Goal: Task Accomplishment & Management: Manage account settings

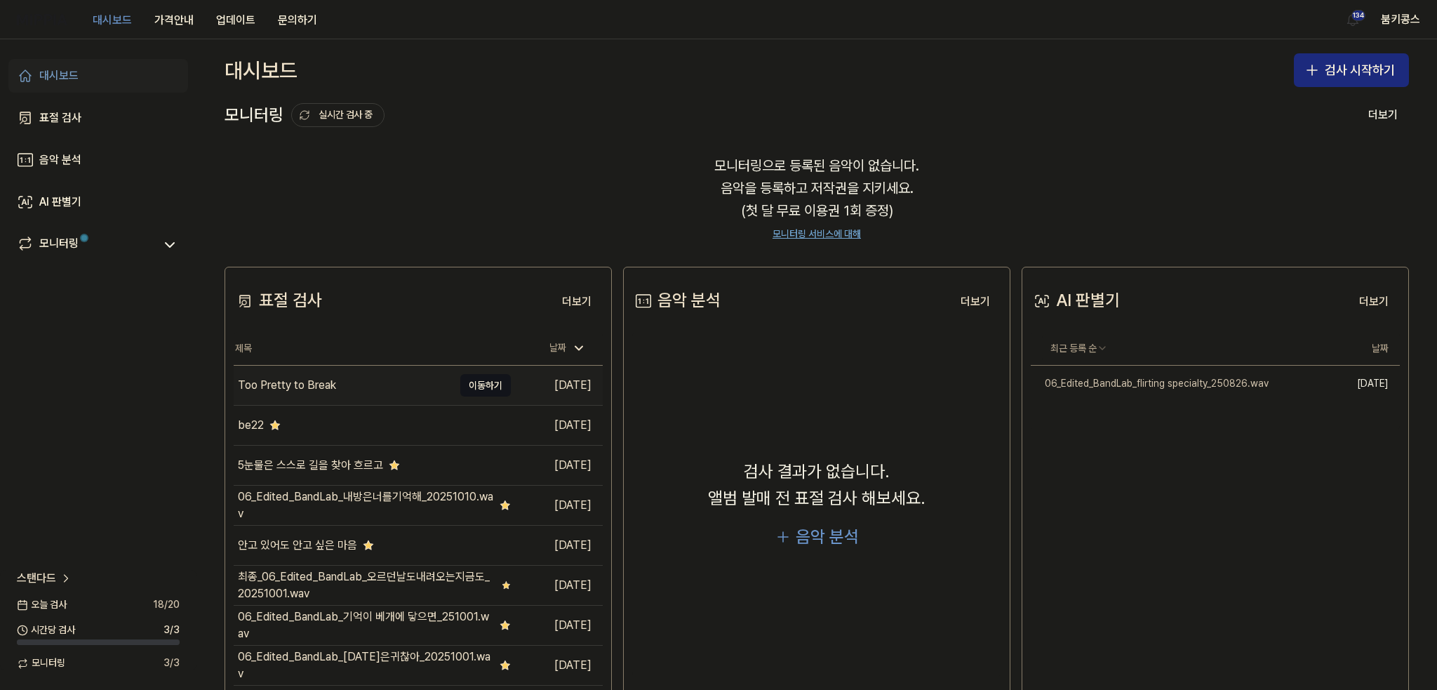
click at [349, 389] on div "Too Pretty to Break" at bounding box center [344, 385] width 220 height 39
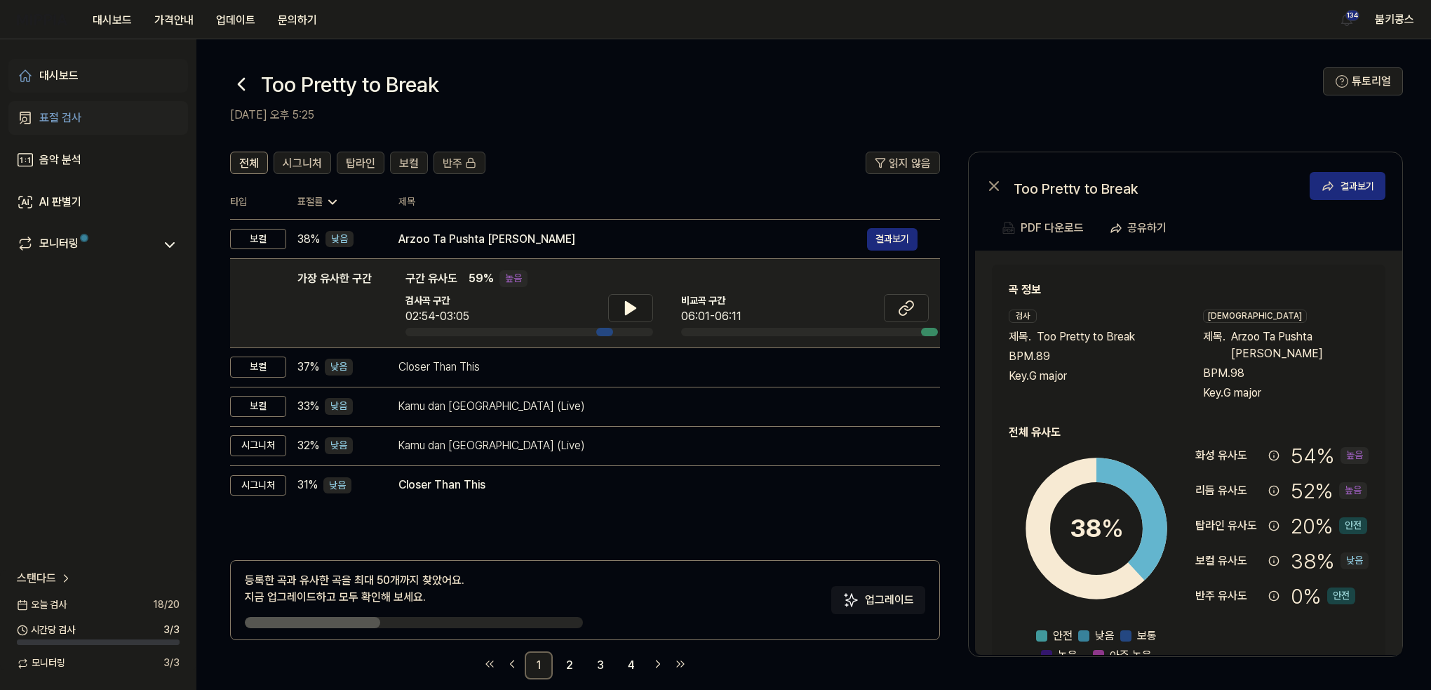
click at [84, 84] on link "대시보드" at bounding box center [98, 76] width 180 height 34
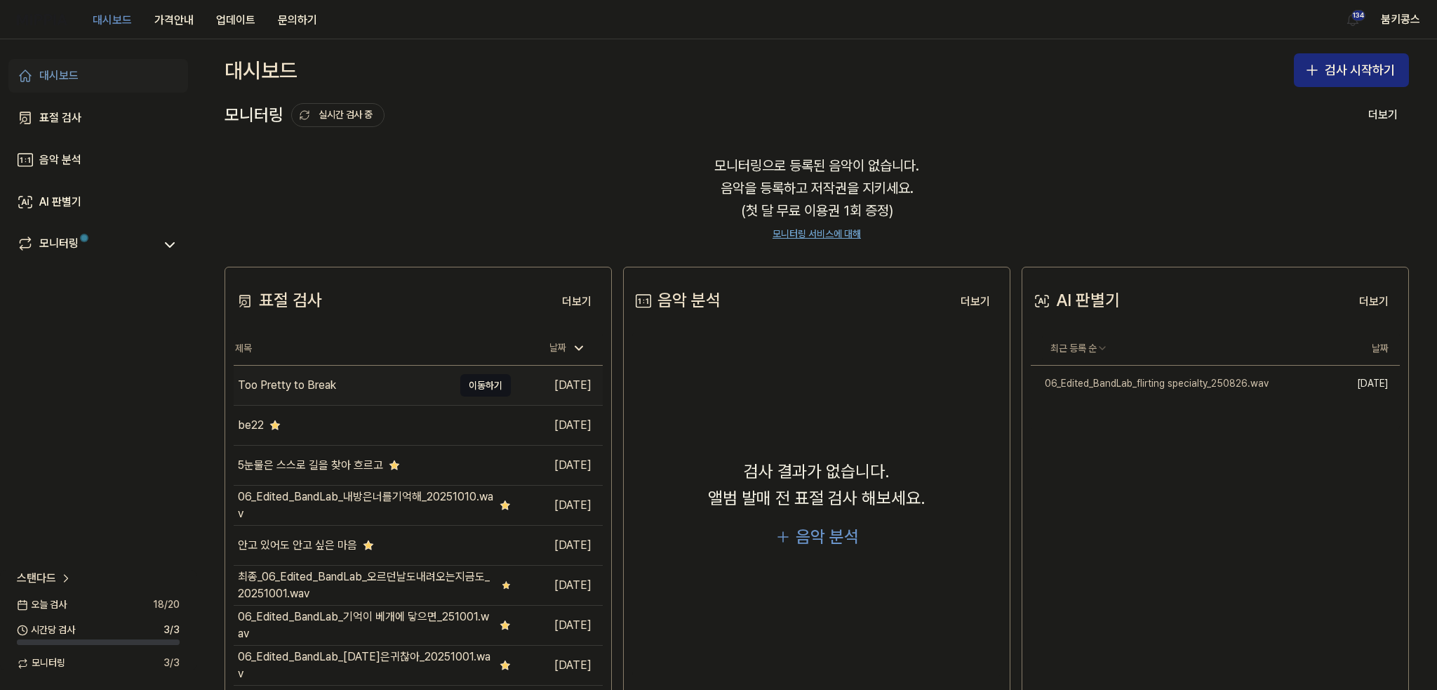
click at [408, 388] on div "Too Pretty to Break" at bounding box center [344, 385] width 220 height 39
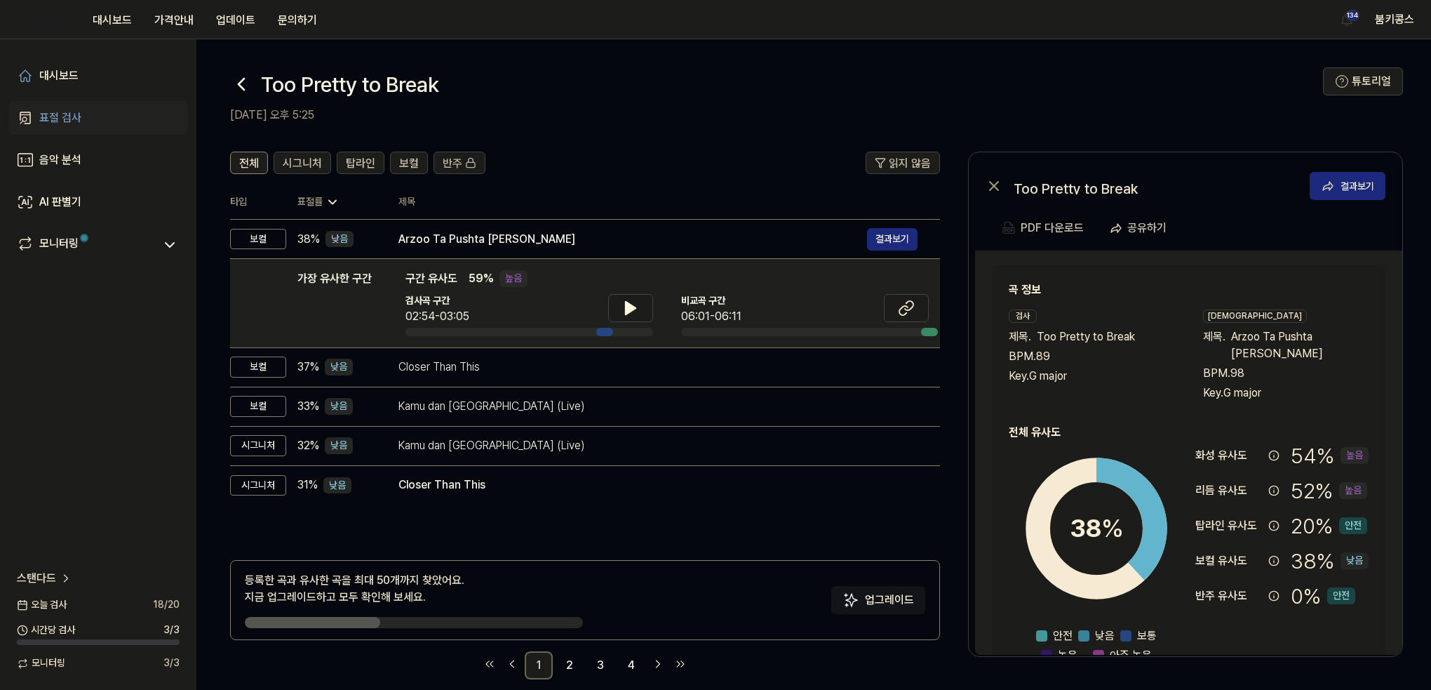
click at [104, 119] on link "표절 검사" at bounding box center [98, 118] width 180 height 34
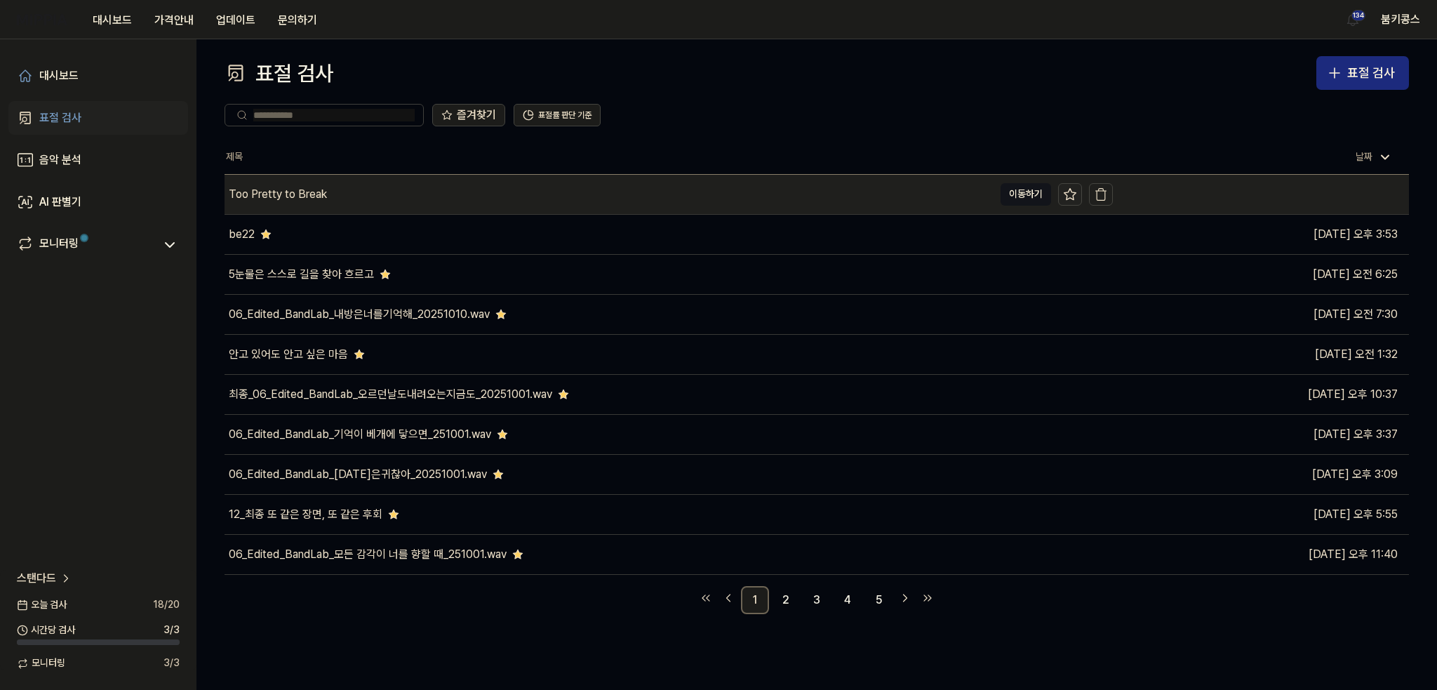
click at [1073, 193] on icon at bounding box center [1070, 194] width 14 height 14
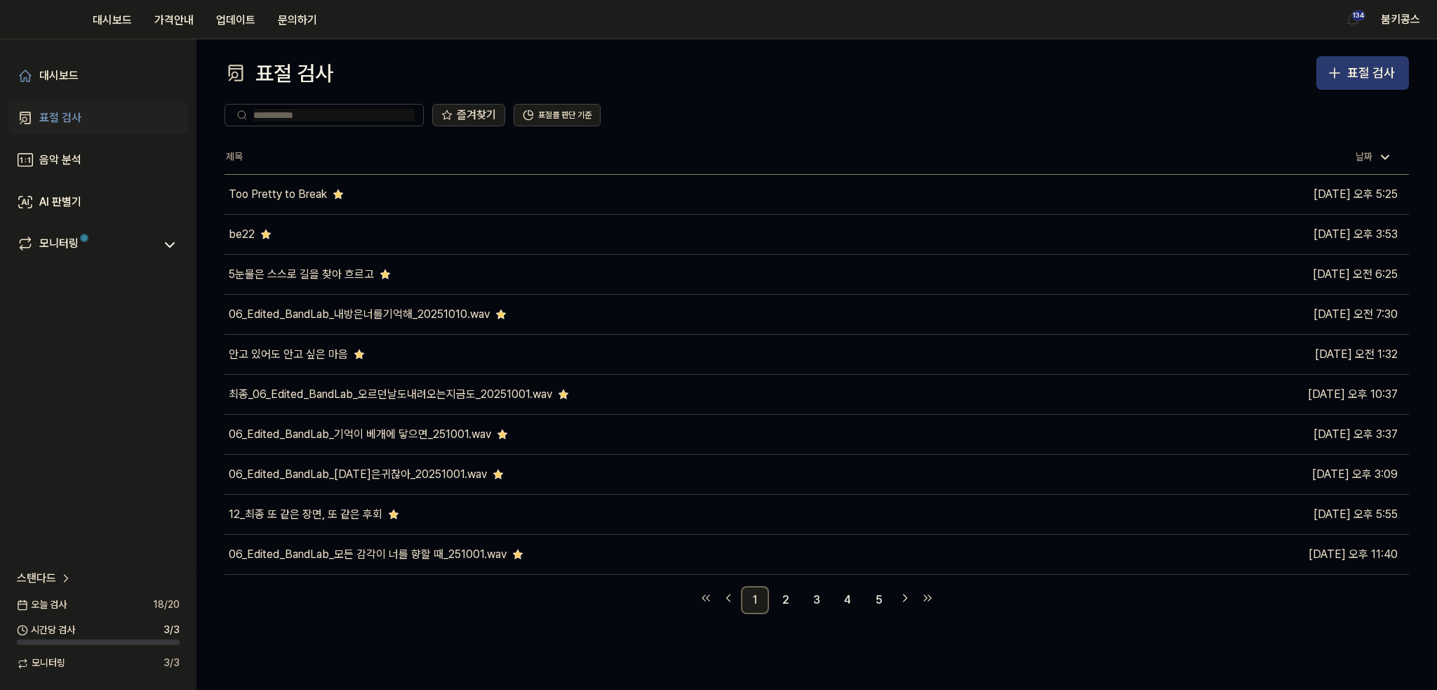
click at [1344, 76] on button "표절 검사" at bounding box center [1362, 73] width 93 height 34
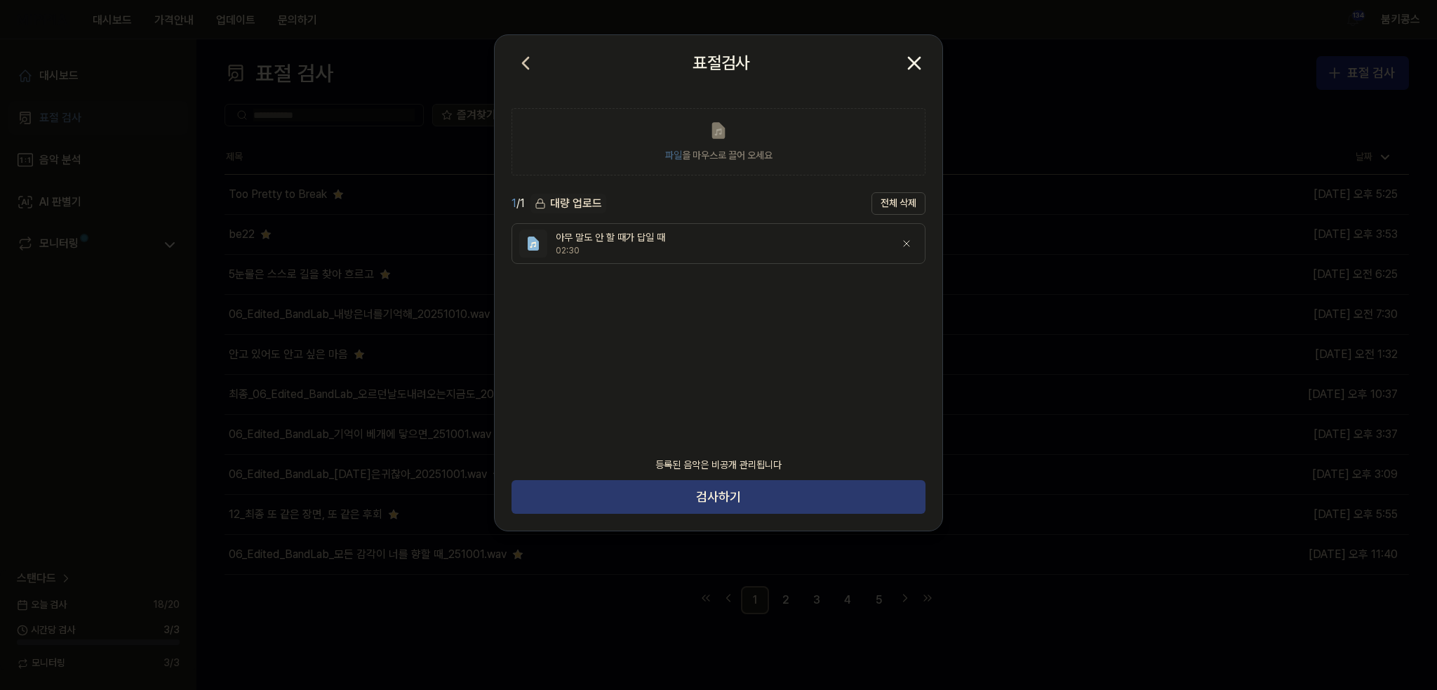
click at [747, 495] on button "검사하기" at bounding box center [719, 497] width 414 height 34
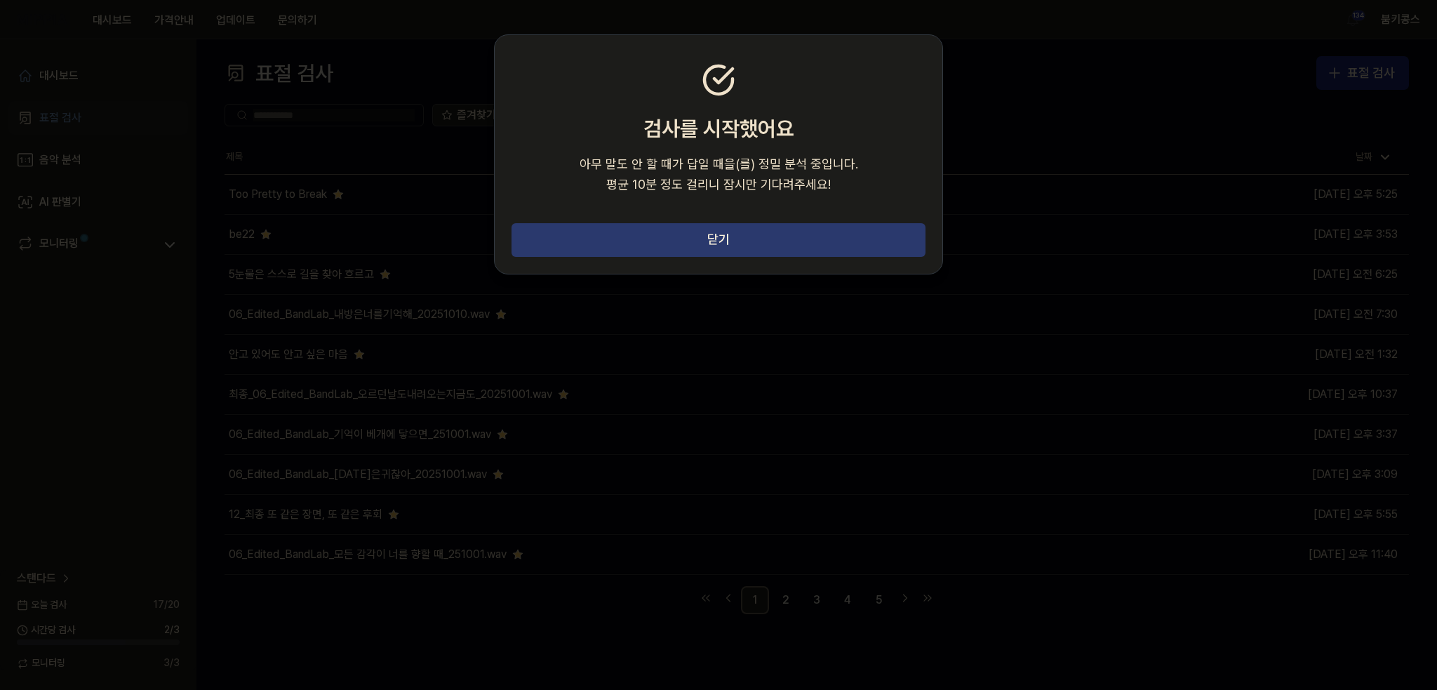
click at [810, 229] on button "닫기" at bounding box center [719, 240] width 414 height 34
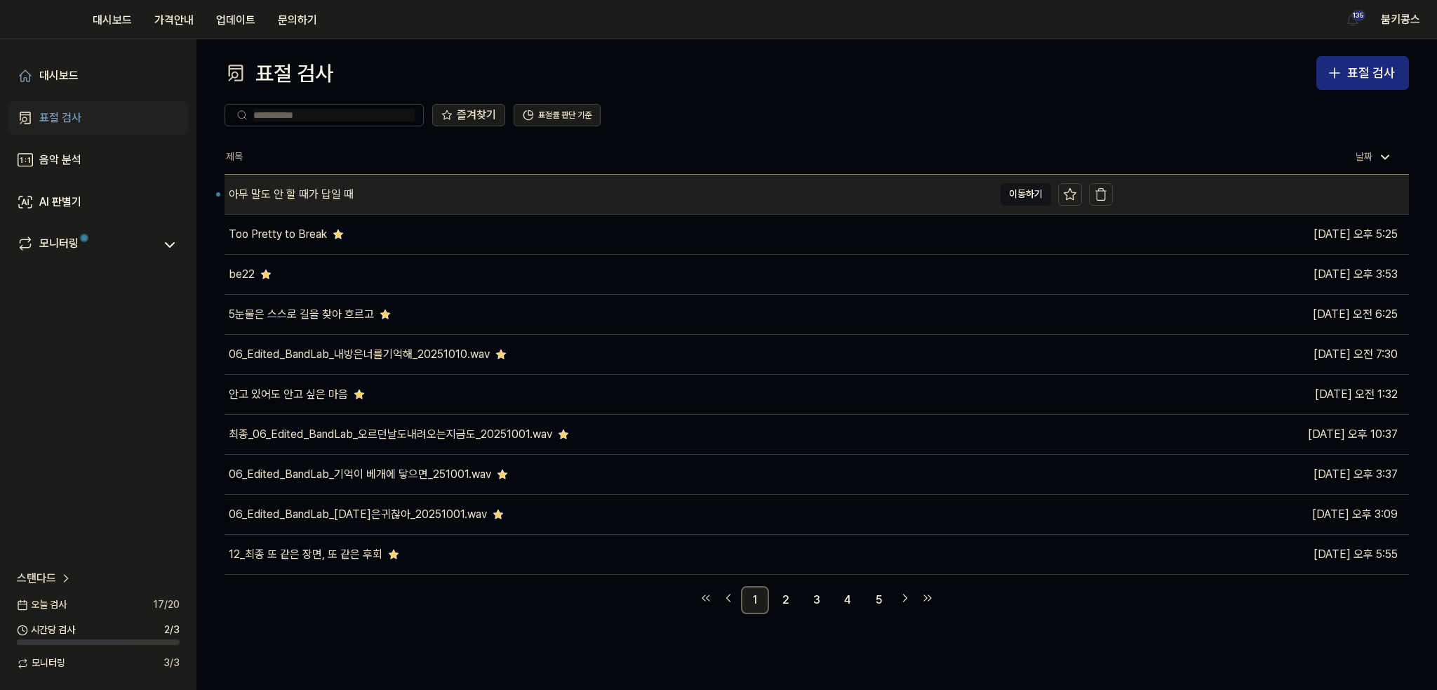
click at [459, 206] on div "아무 말도 안 할 때가 답일 때" at bounding box center [609, 194] width 769 height 39
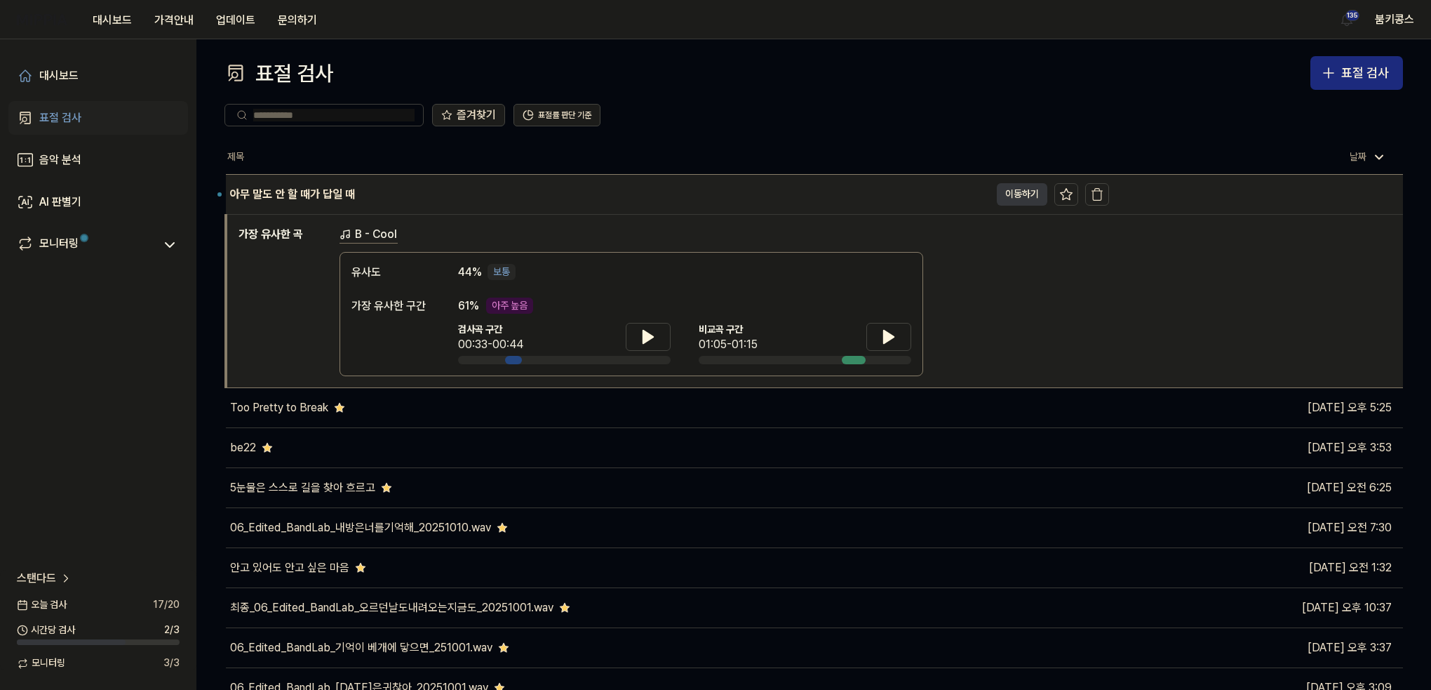
click at [1001, 195] on button "이동하기" at bounding box center [1022, 194] width 51 height 22
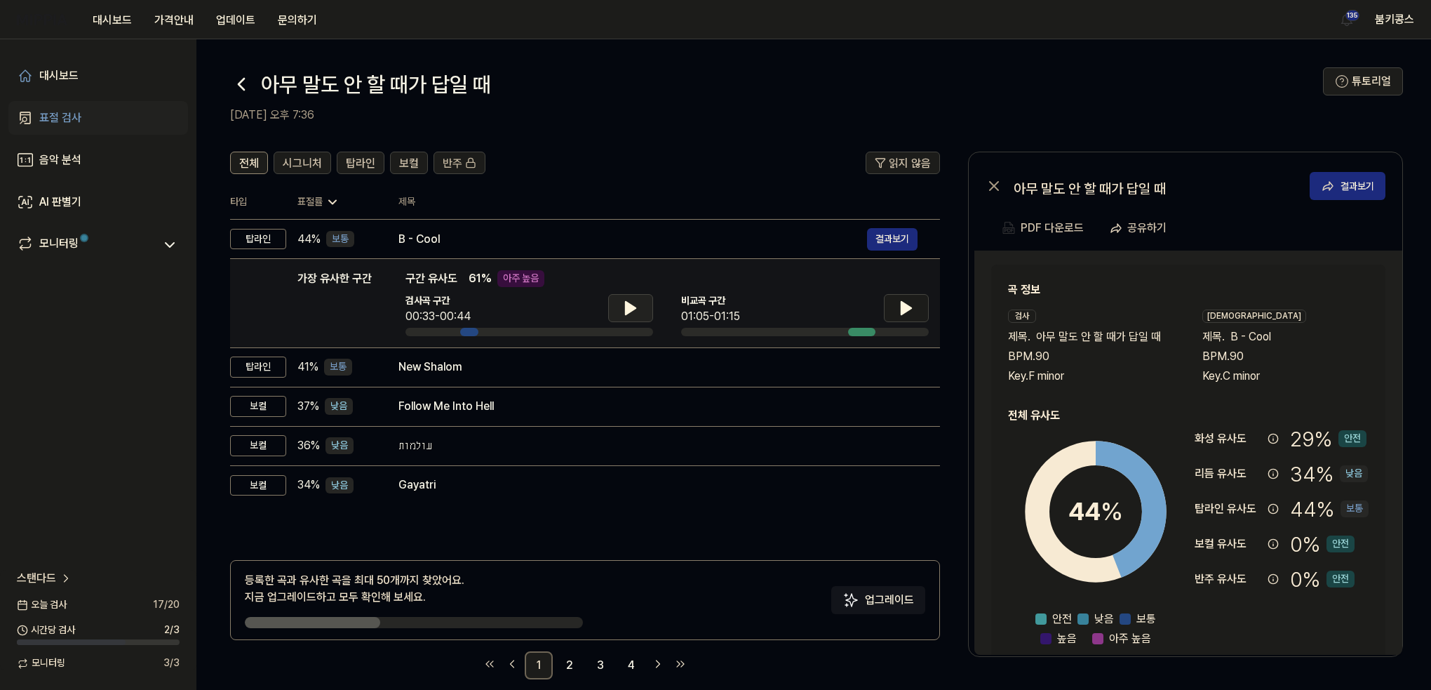
click at [632, 307] on icon at bounding box center [631, 308] width 10 height 13
click at [904, 302] on icon at bounding box center [907, 308] width 10 height 13
click at [627, 309] on icon at bounding box center [631, 308] width 10 height 13
click at [889, 311] on button at bounding box center [906, 308] width 45 height 28
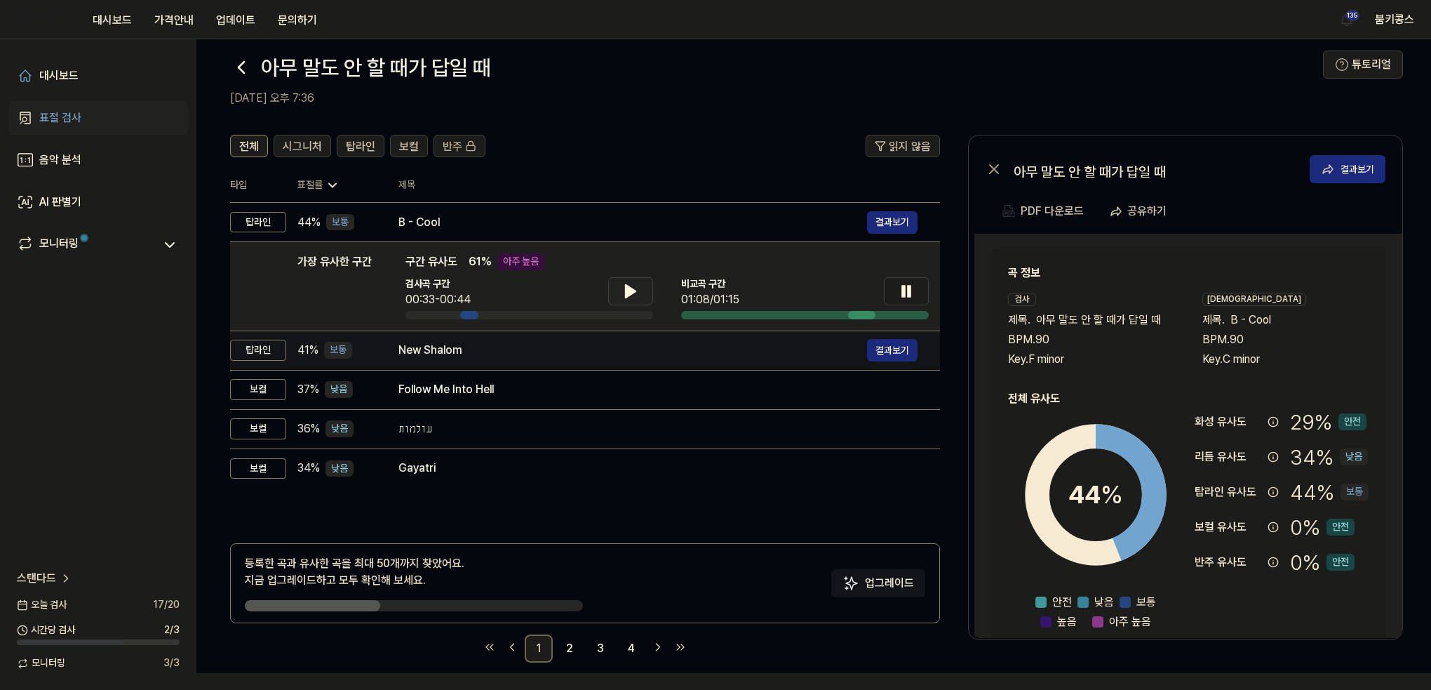
scroll to position [17, 0]
click at [466, 358] on div "New Shalom 결과보기" at bounding box center [658, 350] width 519 height 22
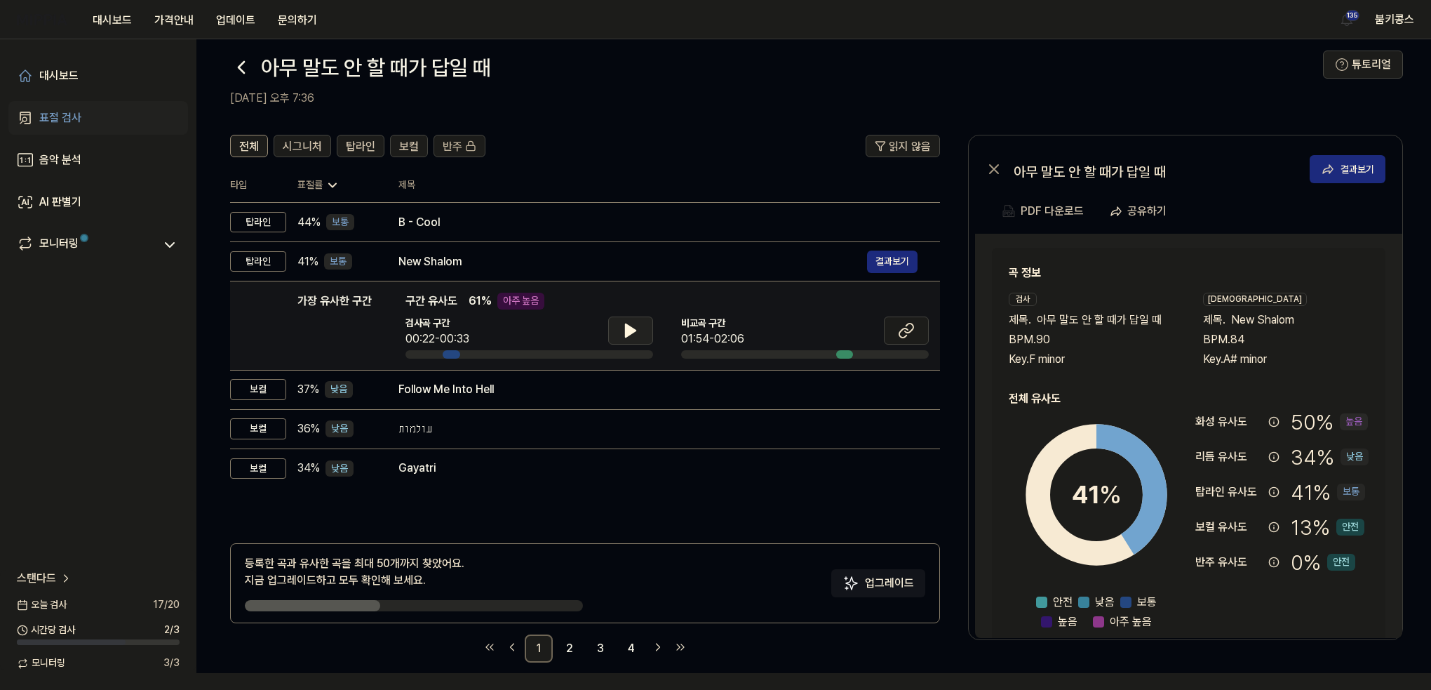
click at [628, 328] on icon at bounding box center [631, 330] width 10 height 13
click at [628, 328] on icon at bounding box center [628, 330] width 3 height 11
click at [898, 333] on icon at bounding box center [906, 330] width 17 height 17
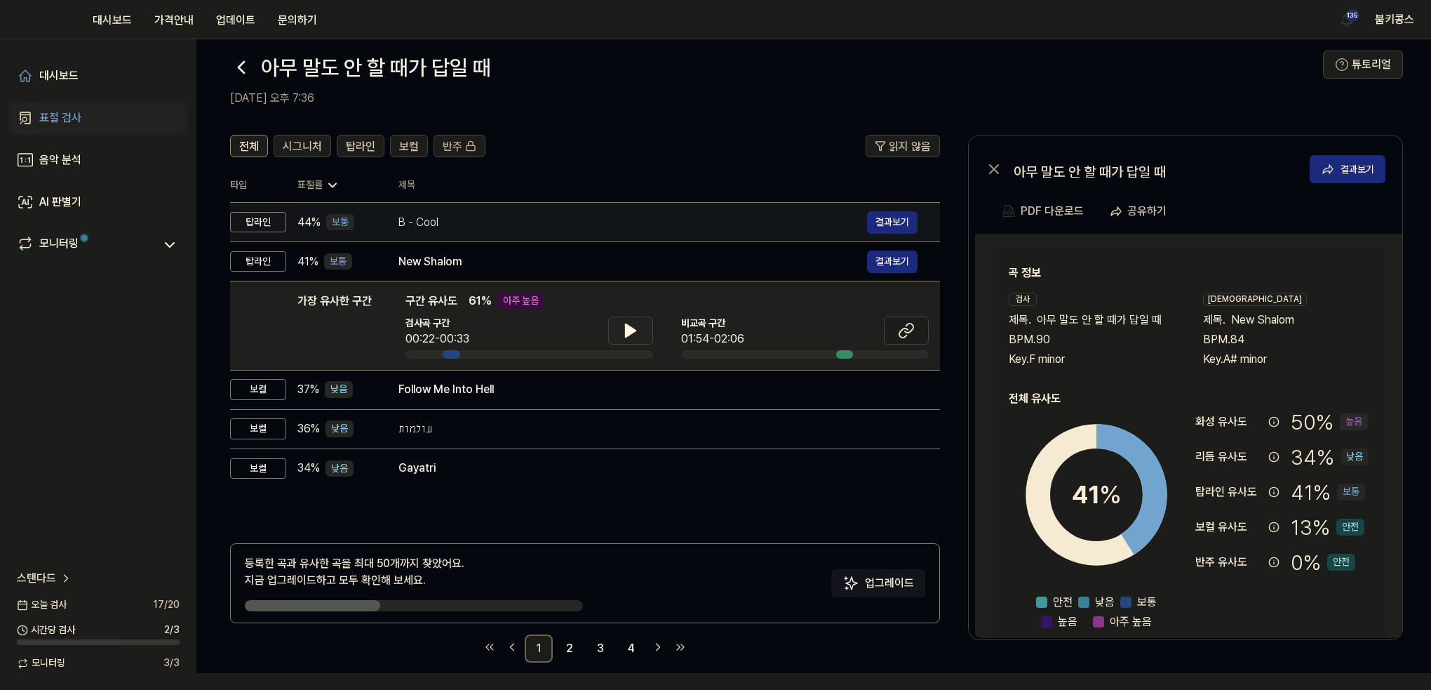
click at [796, 223] on div "B - Cool" at bounding box center [633, 222] width 469 height 17
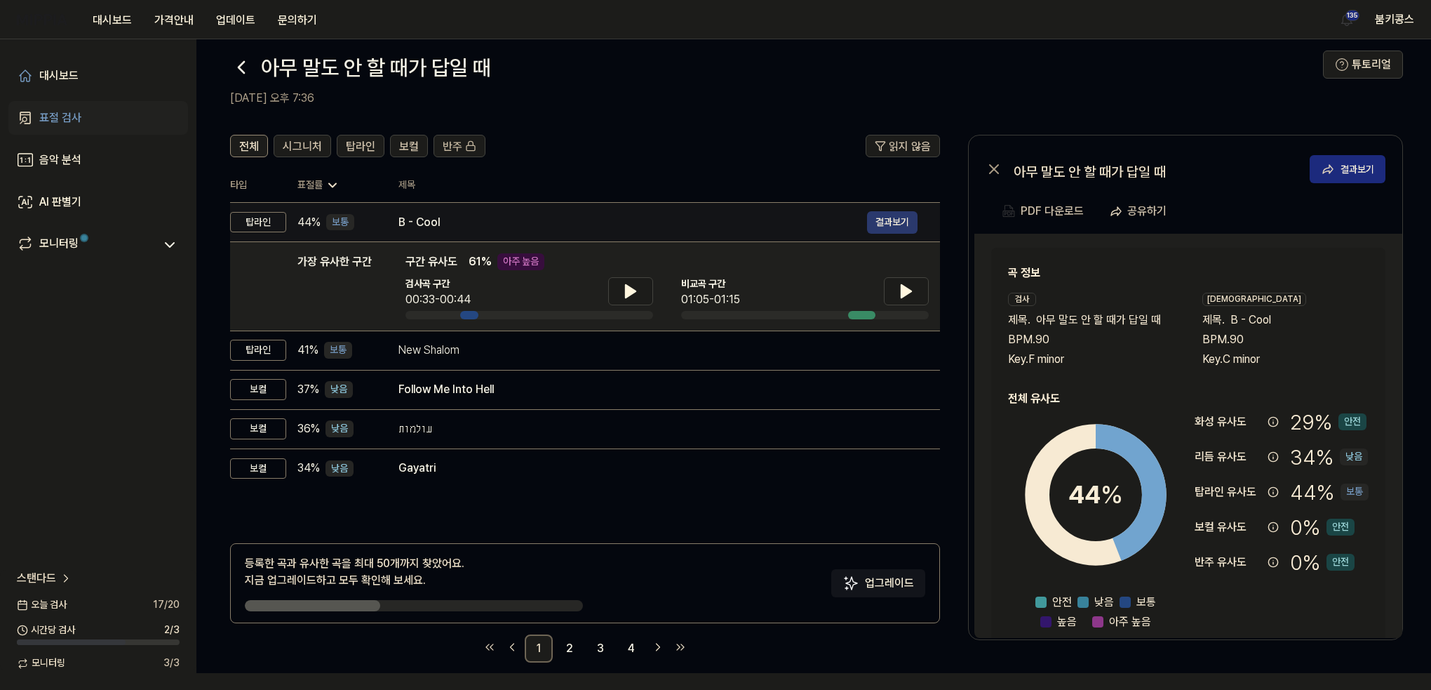
click at [878, 224] on button "결과보기" at bounding box center [892, 222] width 51 height 22
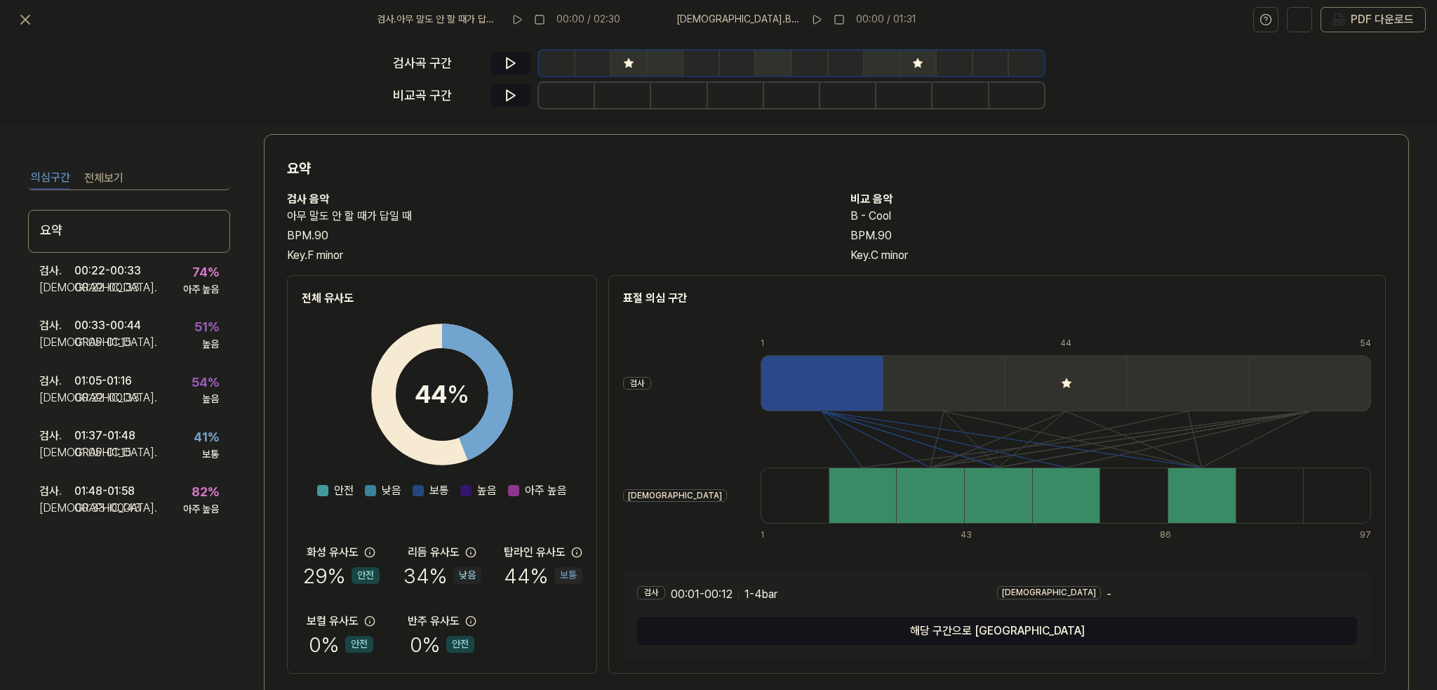
scroll to position [53, 0]
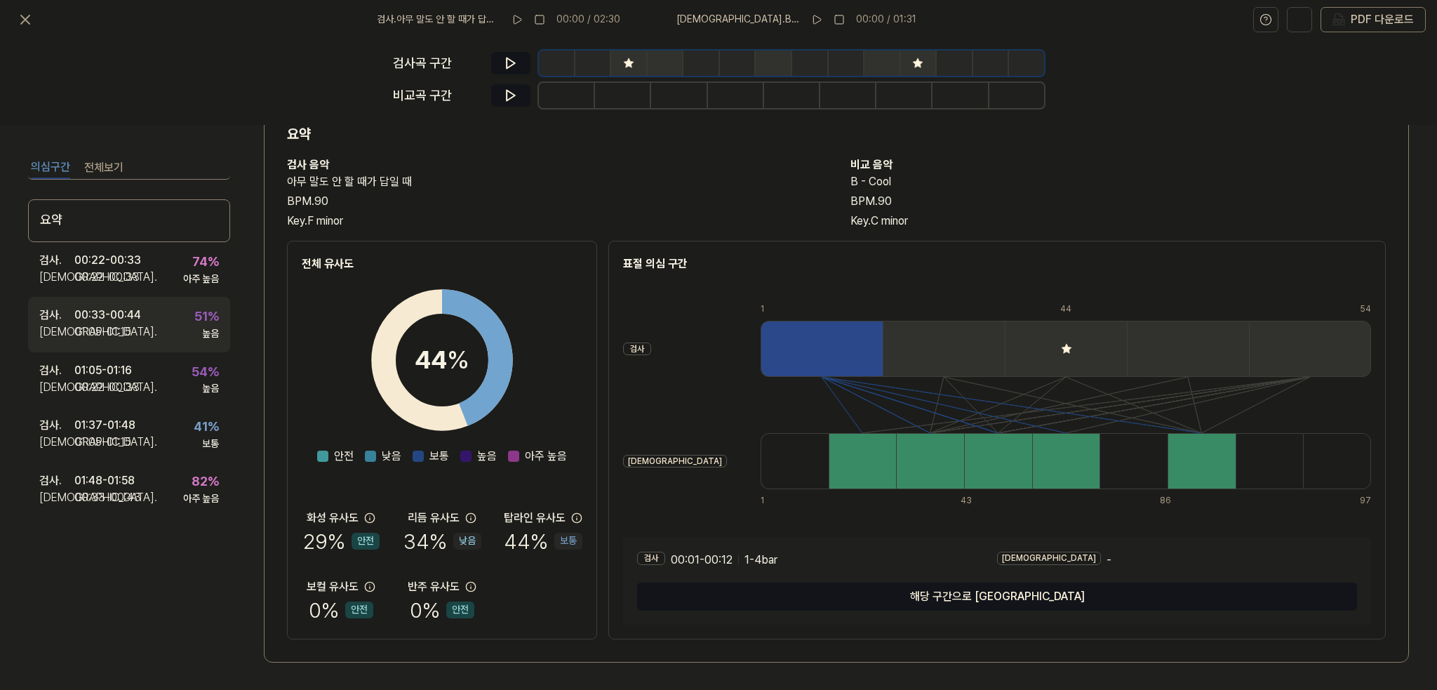
click at [167, 302] on div "검사 . 00:33 - 00:44 비교 . 01:05 - 01:15 51 % 높음" at bounding box center [129, 324] width 202 height 55
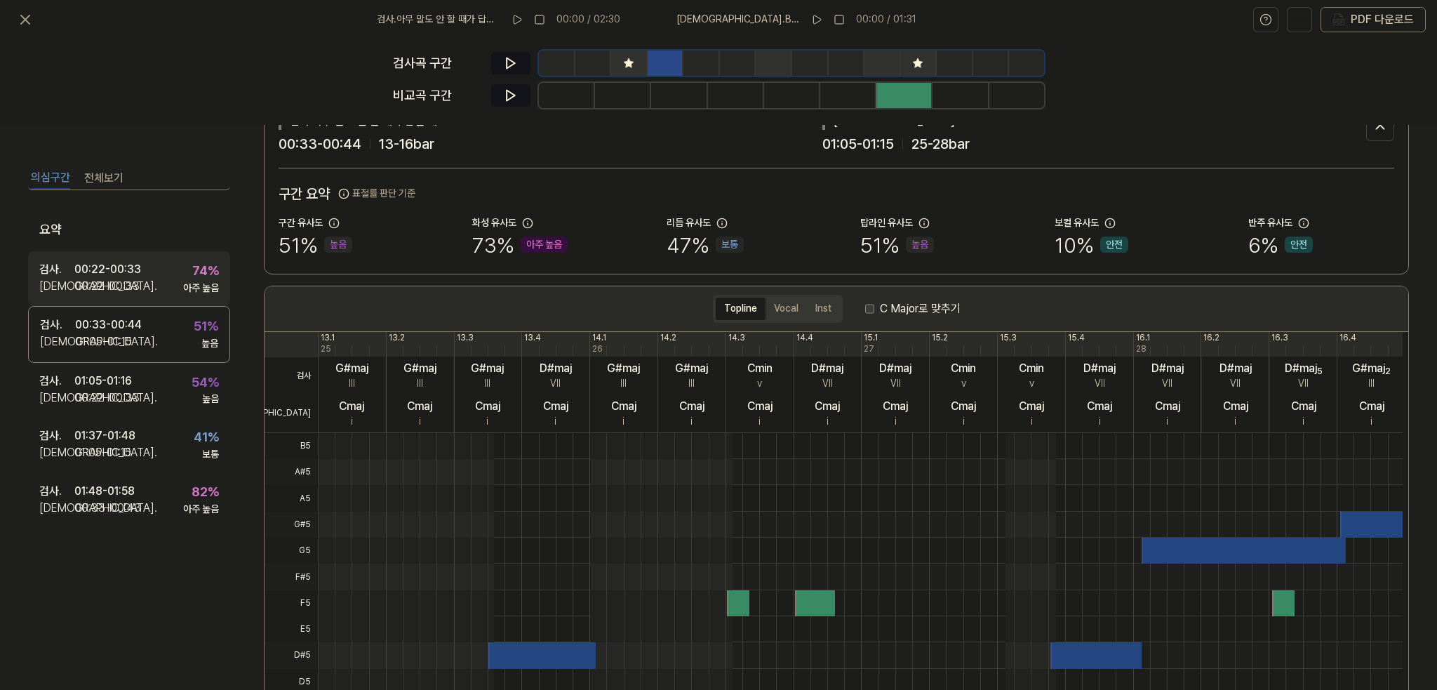
click at [163, 262] on div "검사 . 00:22 - 00:33 비교 . 00:22 - 00:33 74 % 아주 높음" at bounding box center [129, 278] width 202 height 55
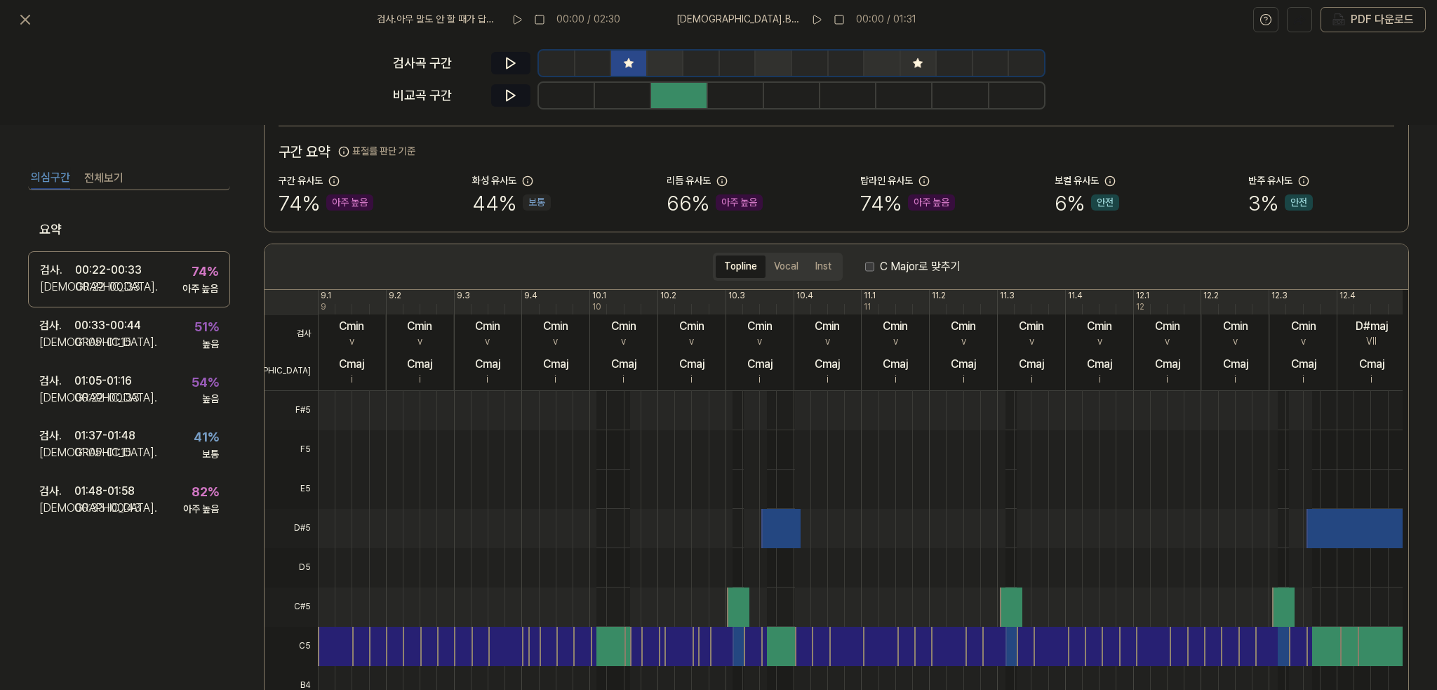
scroll to position [216, 0]
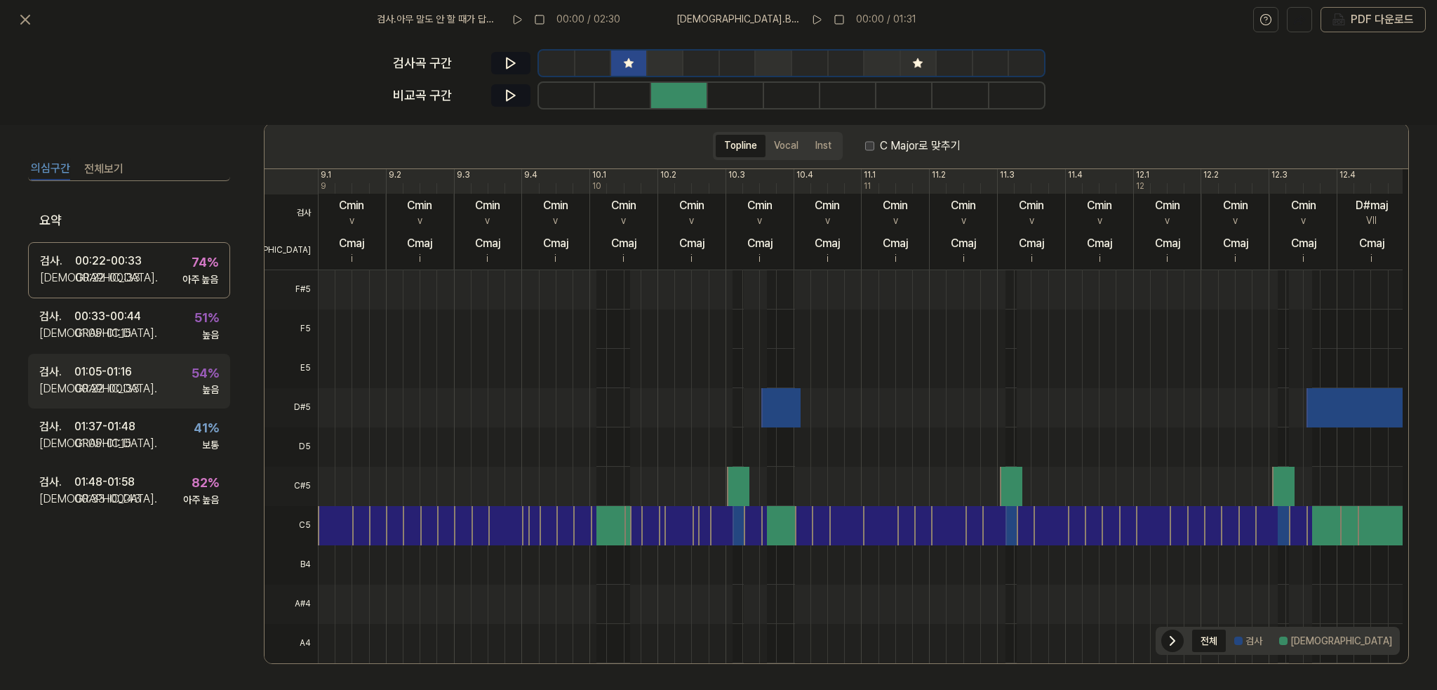
click at [175, 366] on div "검사 . 01:05 - 01:16 비교 . 00:22 - 00:33 54 % 높음" at bounding box center [129, 380] width 202 height 55
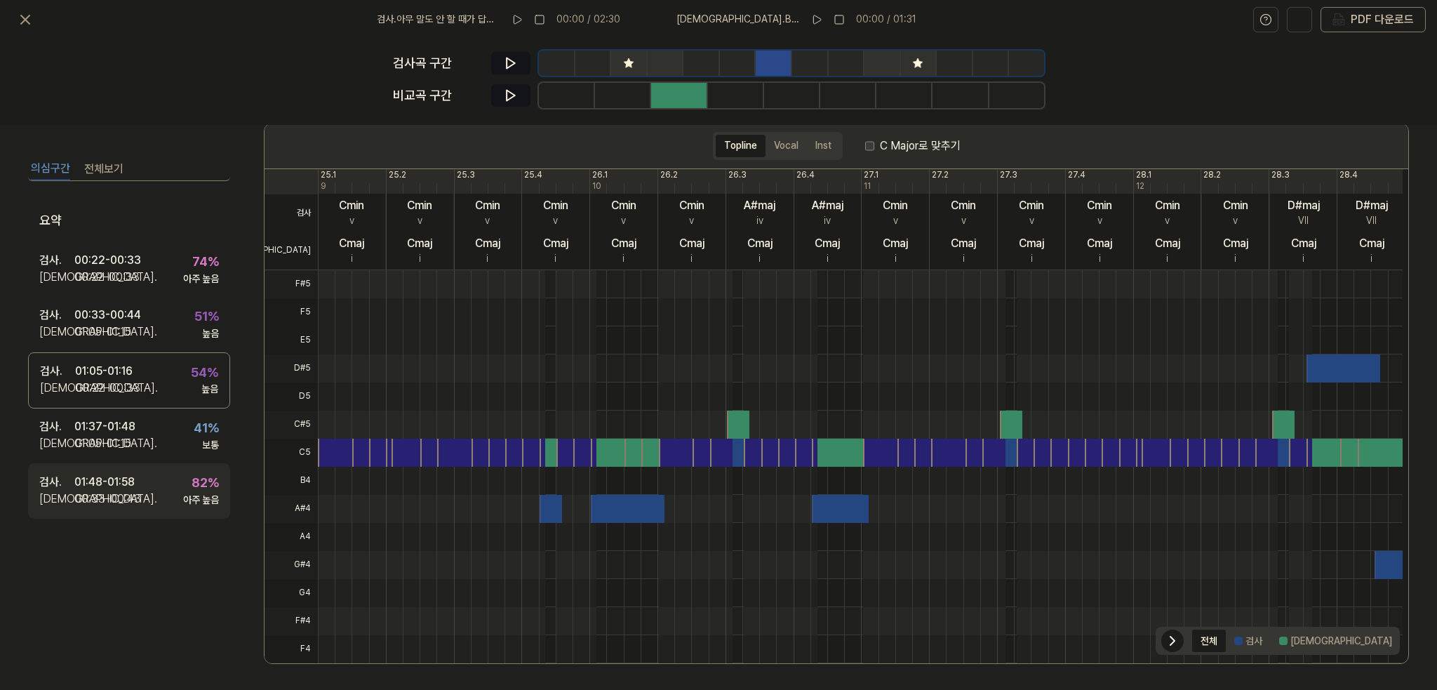
click at [196, 509] on div "검사 . 01:48 - 01:58 비교 . 00:33 - 00:43 82 % 아주 높음" at bounding box center [129, 490] width 202 height 55
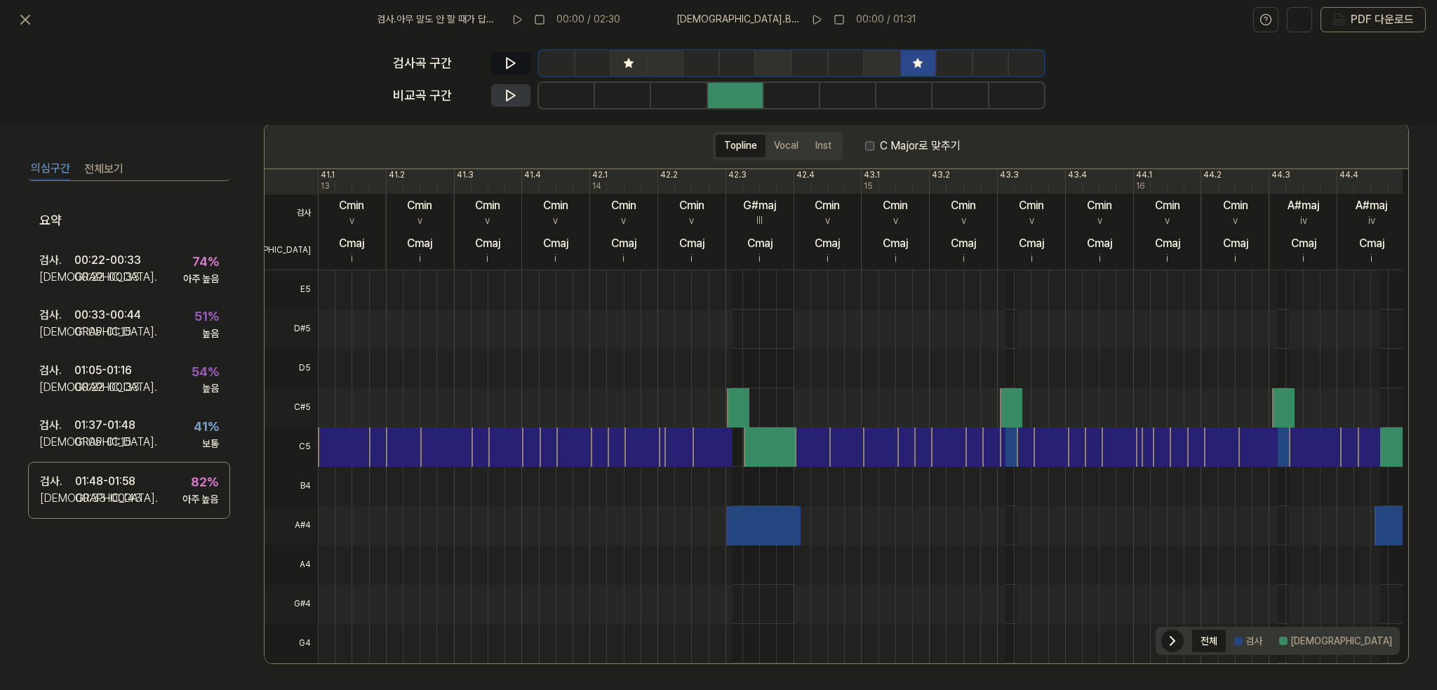
click at [512, 90] on icon at bounding box center [511, 95] width 14 height 14
click at [520, 92] on button at bounding box center [510, 95] width 39 height 22
click at [25, 19] on icon at bounding box center [25, 19] width 8 height 8
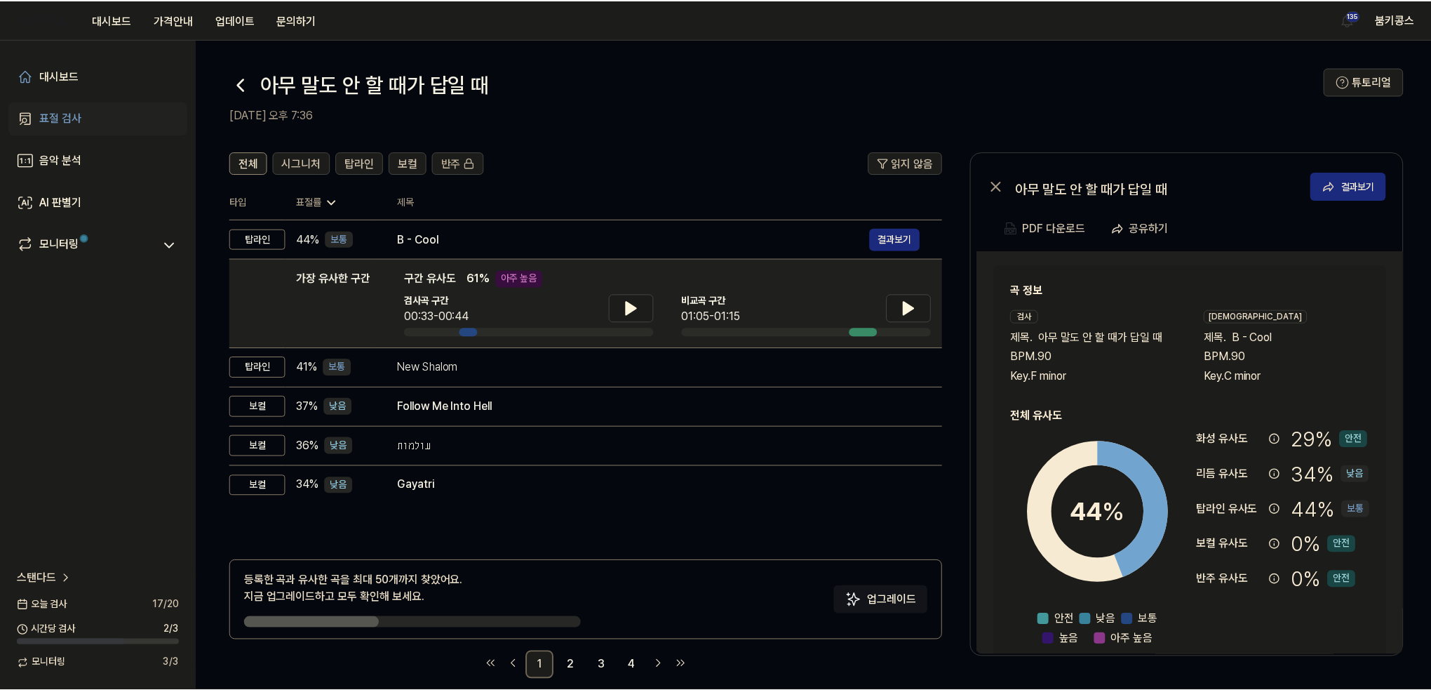
scroll to position [17, 0]
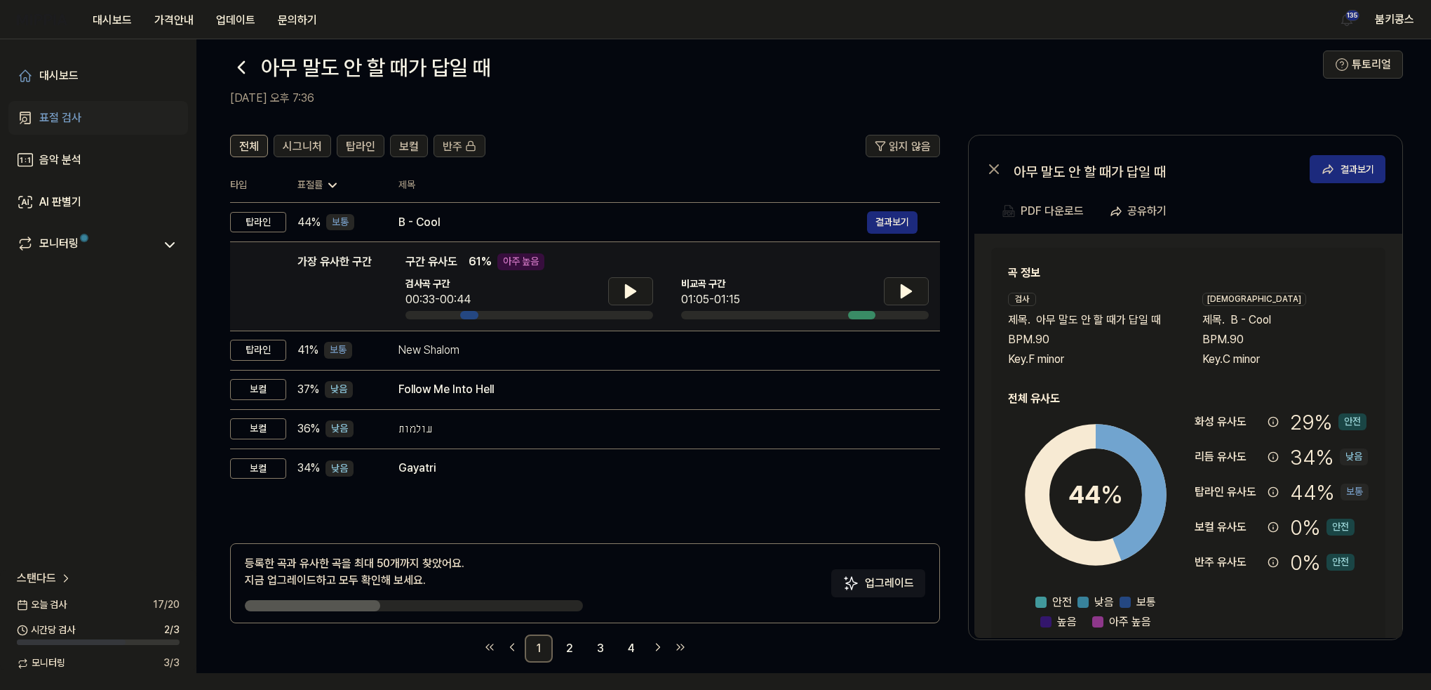
click at [625, 305] on div at bounding box center [630, 292] width 45 height 31
click at [625, 302] on button at bounding box center [630, 291] width 45 height 28
click at [632, 302] on button at bounding box center [630, 291] width 45 height 28
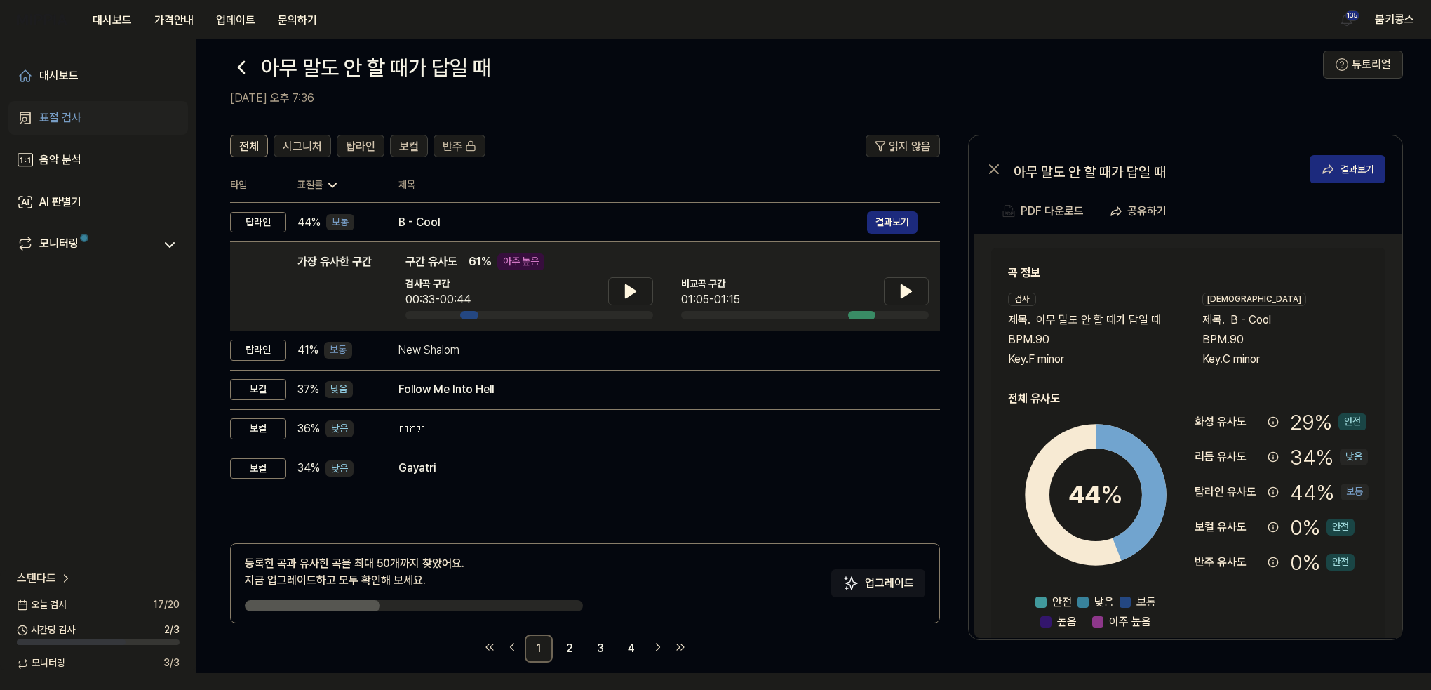
click at [113, 428] on div "대시보드 표절 검사 음악 분석 AI 판별기 모니터링 스탠다드 [DATE] 검사 17 / 20 시간당 검사 2 / 3 모니터링 3 / 3" at bounding box center [98, 364] width 196 height 650
click at [239, 72] on icon at bounding box center [241, 67] width 22 height 22
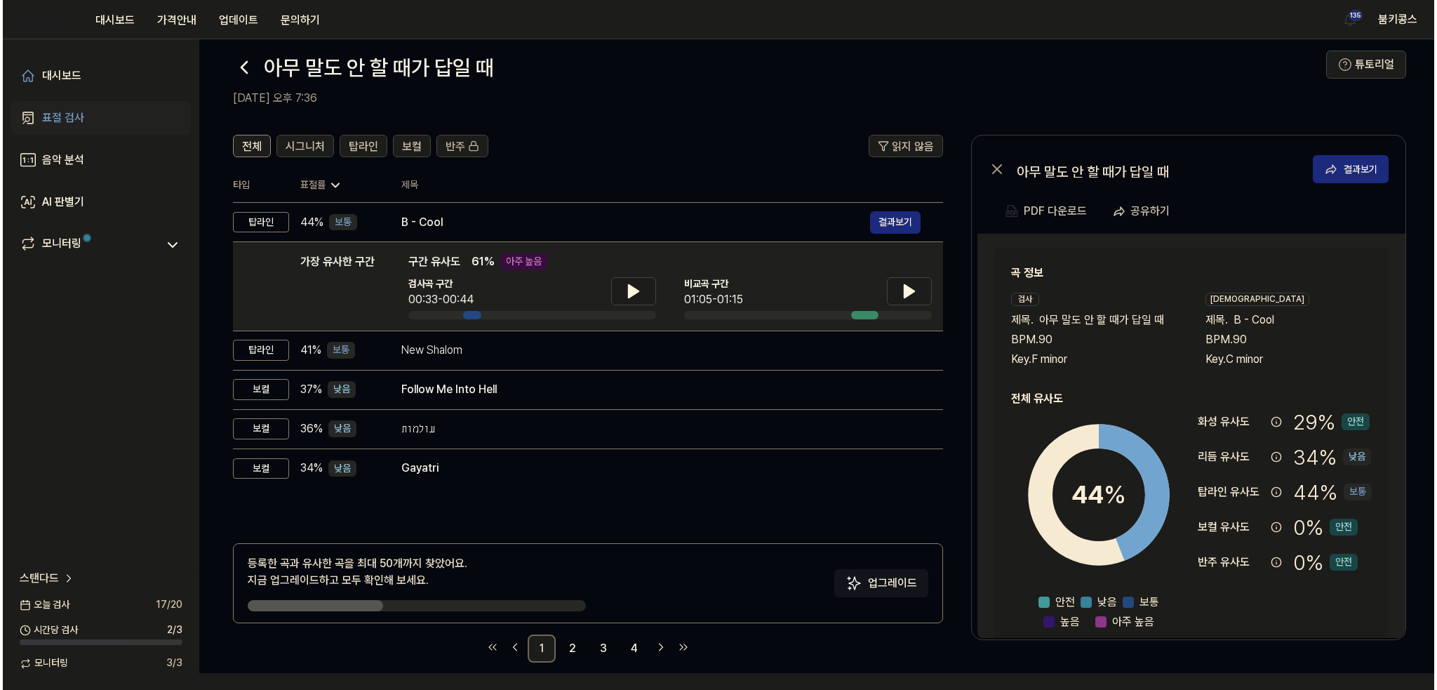
scroll to position [0, 0]
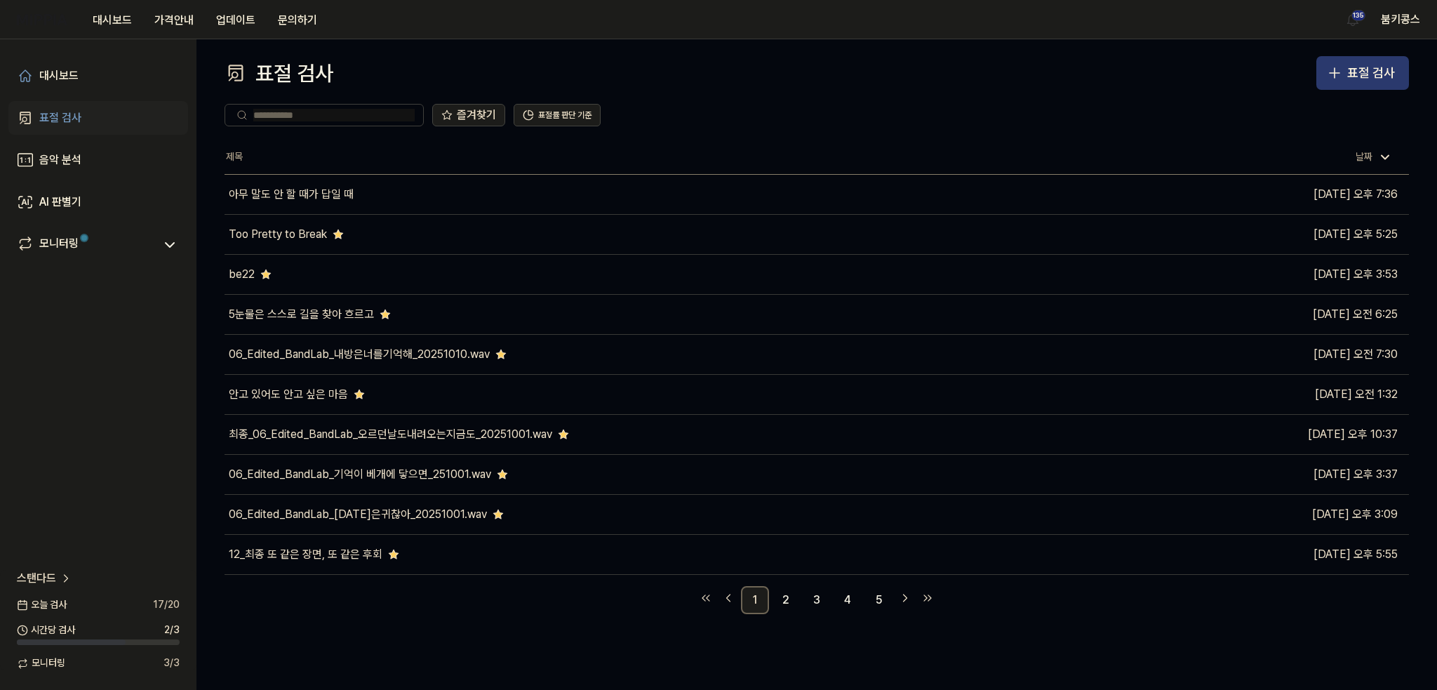
click at [1351, 69] on div "표절 검사" at bounding box center [1371, 73] width 48 height 20
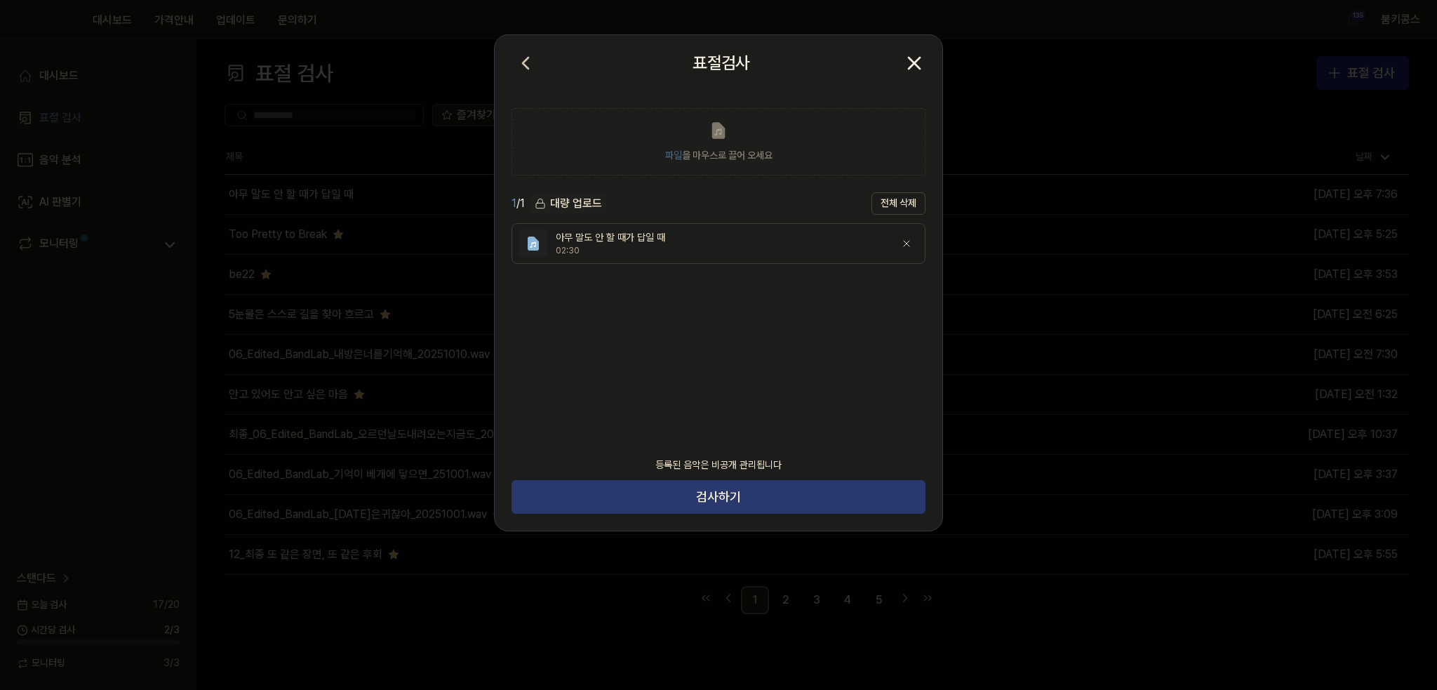
click at [770, 500] on button "검사하기" at bounding box center [719, 497] width 414 height 34
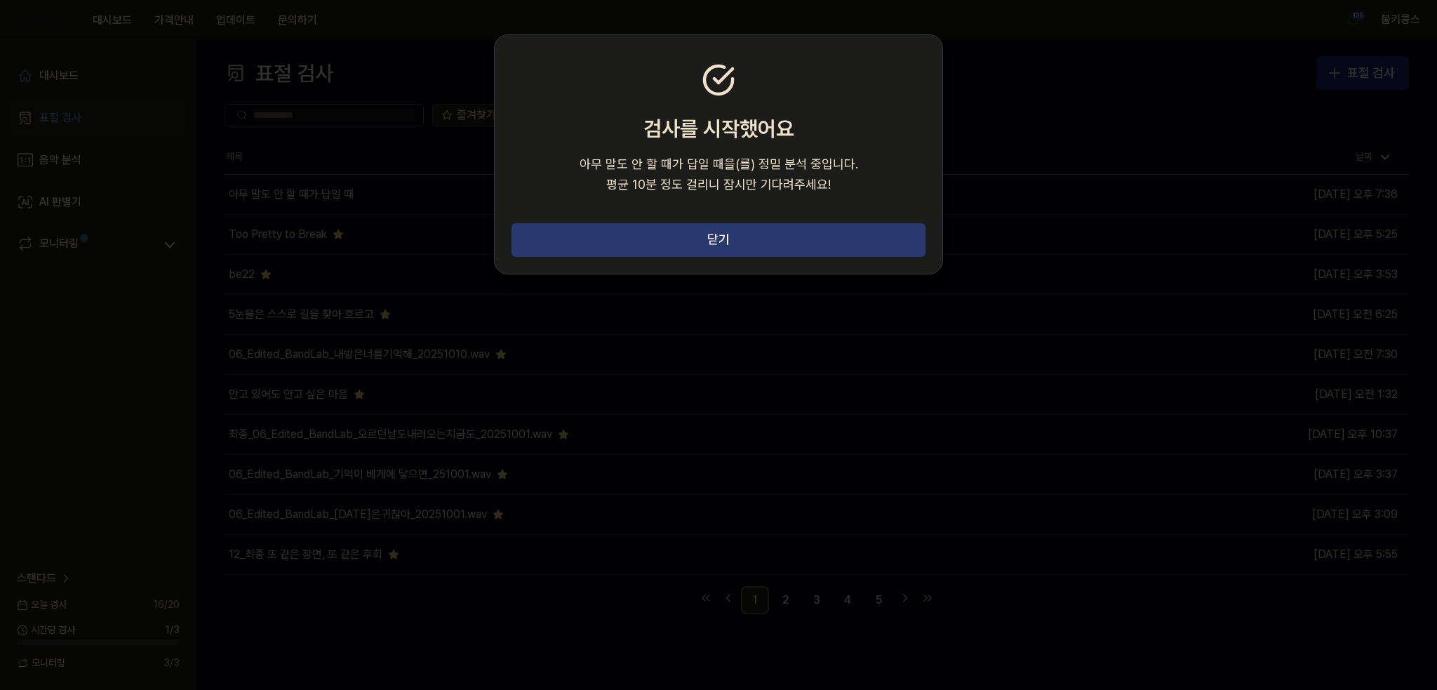
click at [708, 229] on button "닫기" at bounding box center [719, 240] width 414 height 34
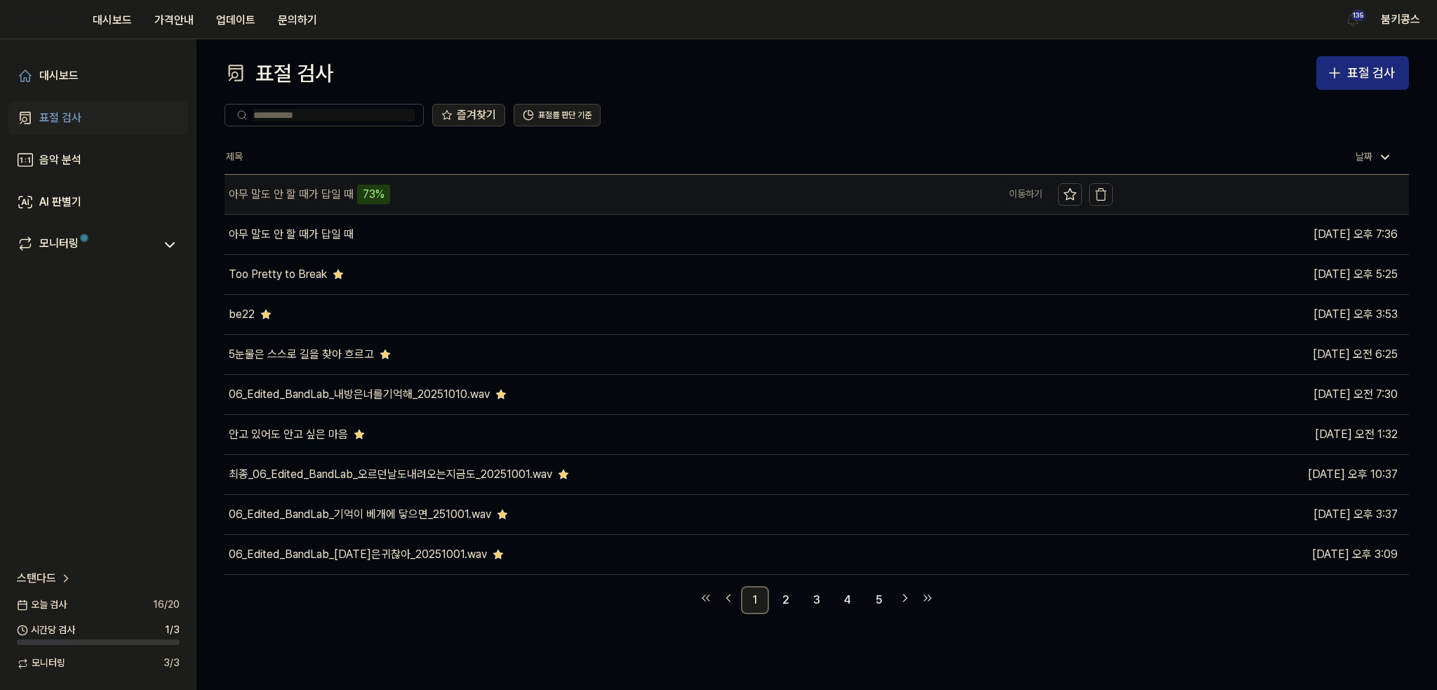
click at [424, 199] on div "아무 말도 안 할 때가 답일 때 73%" at bounding box center [609, 194] width 769 height 39
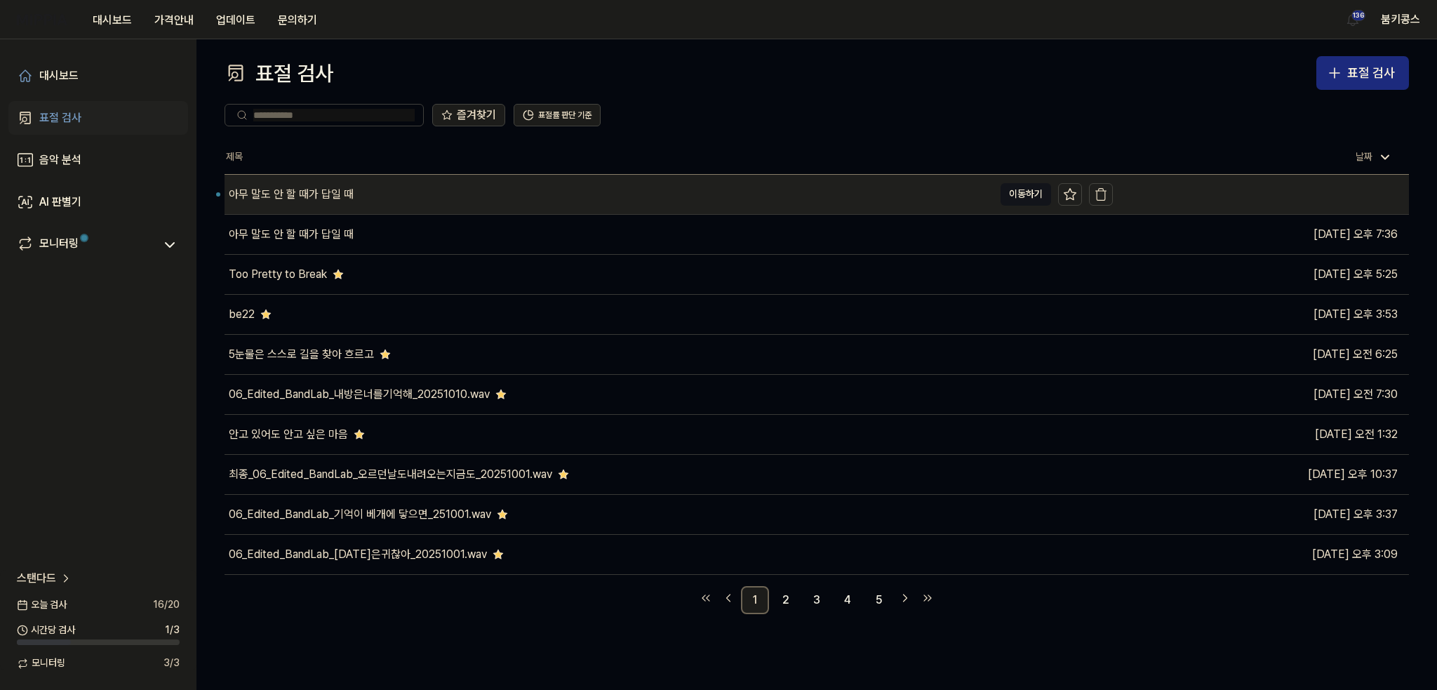
click at [438, 199] on div "아무 말도 안 할 때가 답일 때" at bounding box center [609, 194] width 769 height 39
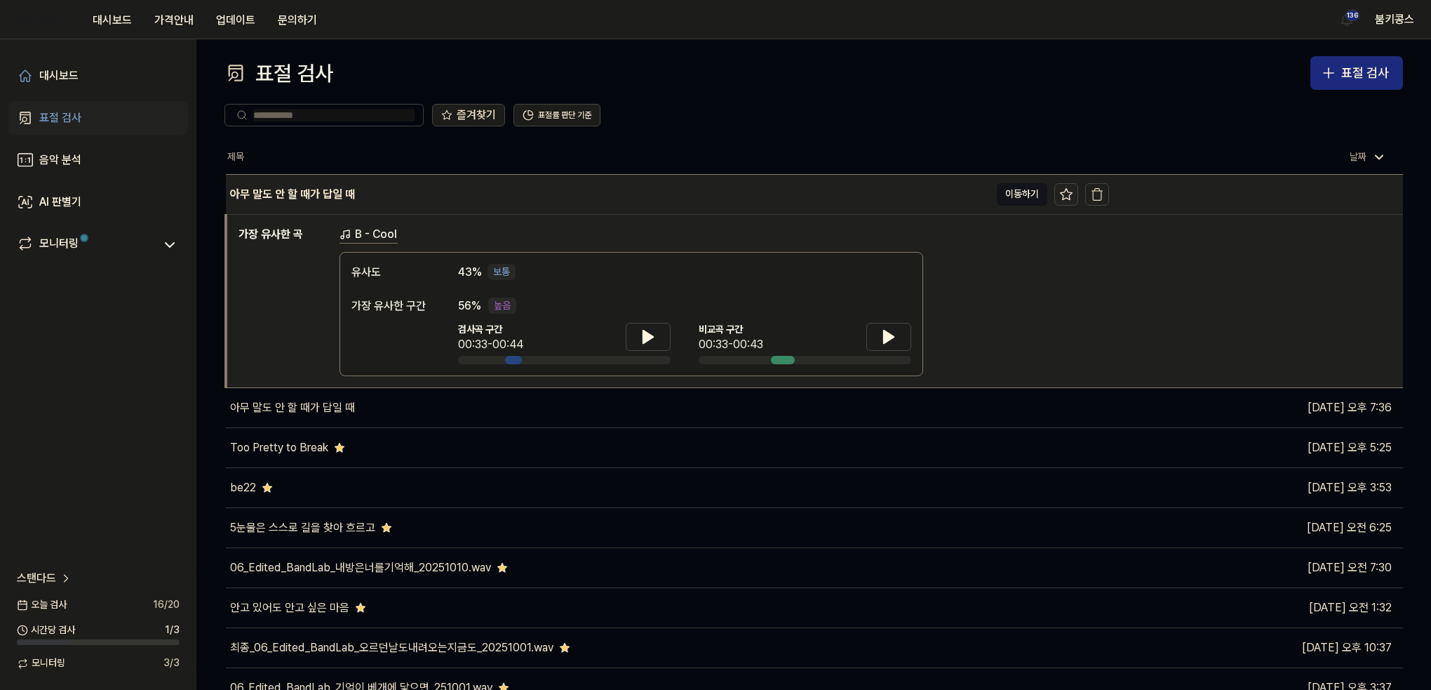
click at [1062, 196] on icon at bounding box center [1067, 194] width 14 height 14
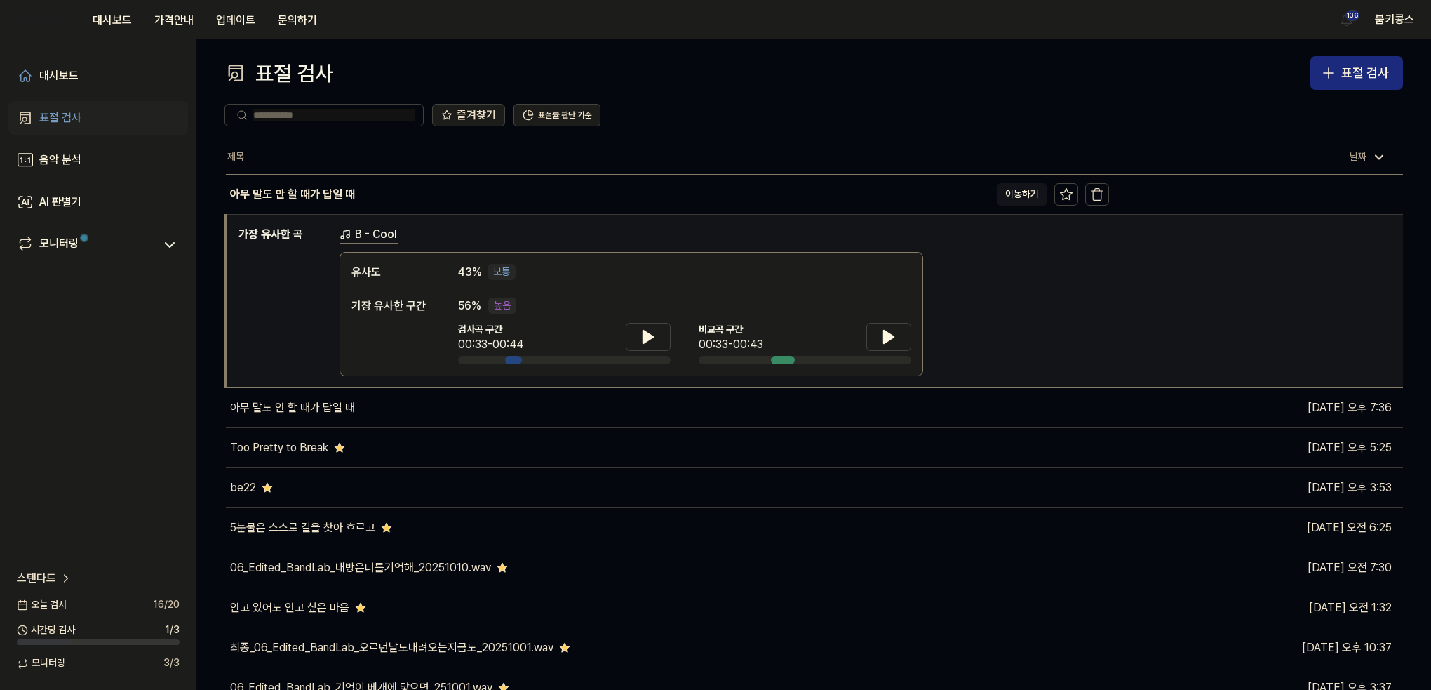
drag, startPoint x: 1069, startPoint y: 196, endPoint x: 1028, endPoint y: 310, distance: 121.4
click at [1069, 197] on icon at bounding box center [1067, 194] width 14 height 14
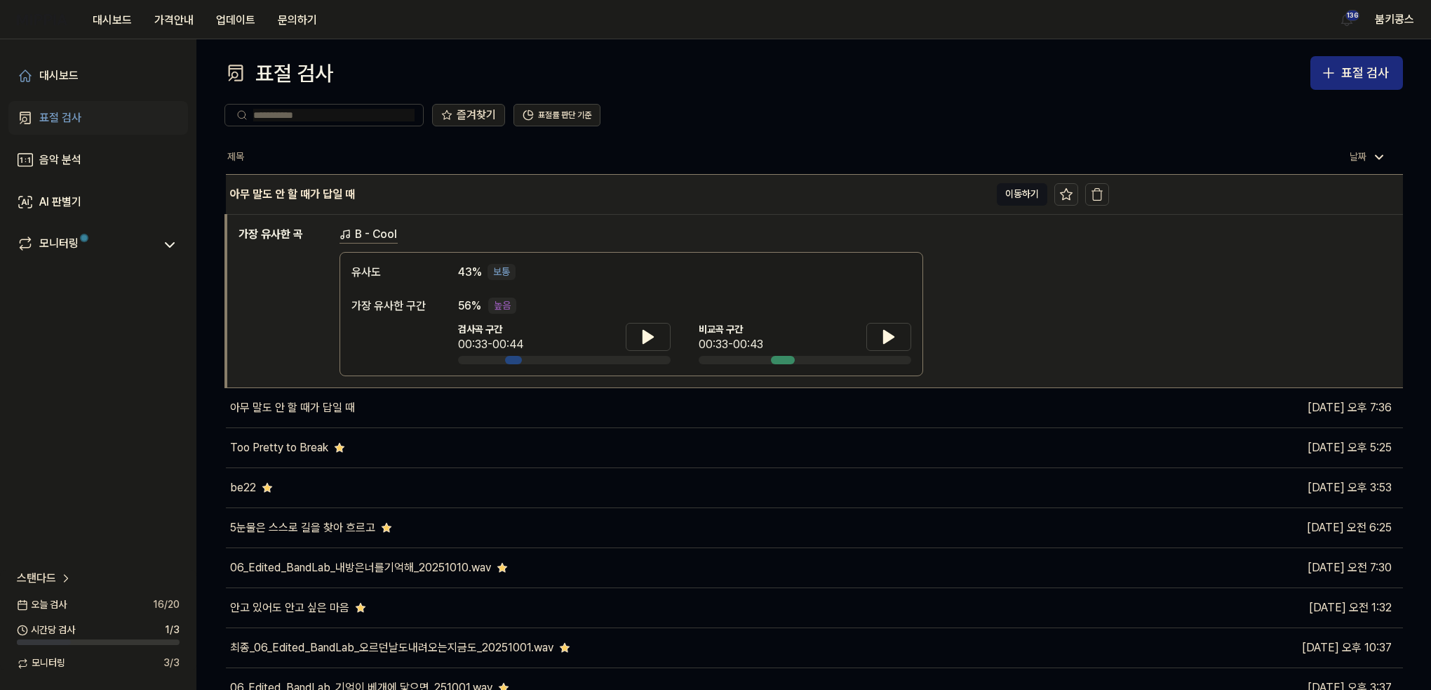
click at [1067, 187] on icon at bounding box center [1067, 194] width 14 height 14
click at [869, 192] on div "아무 말도 안 할 때가 답일 때" at bounding box center [608, 194] width 764 height 39
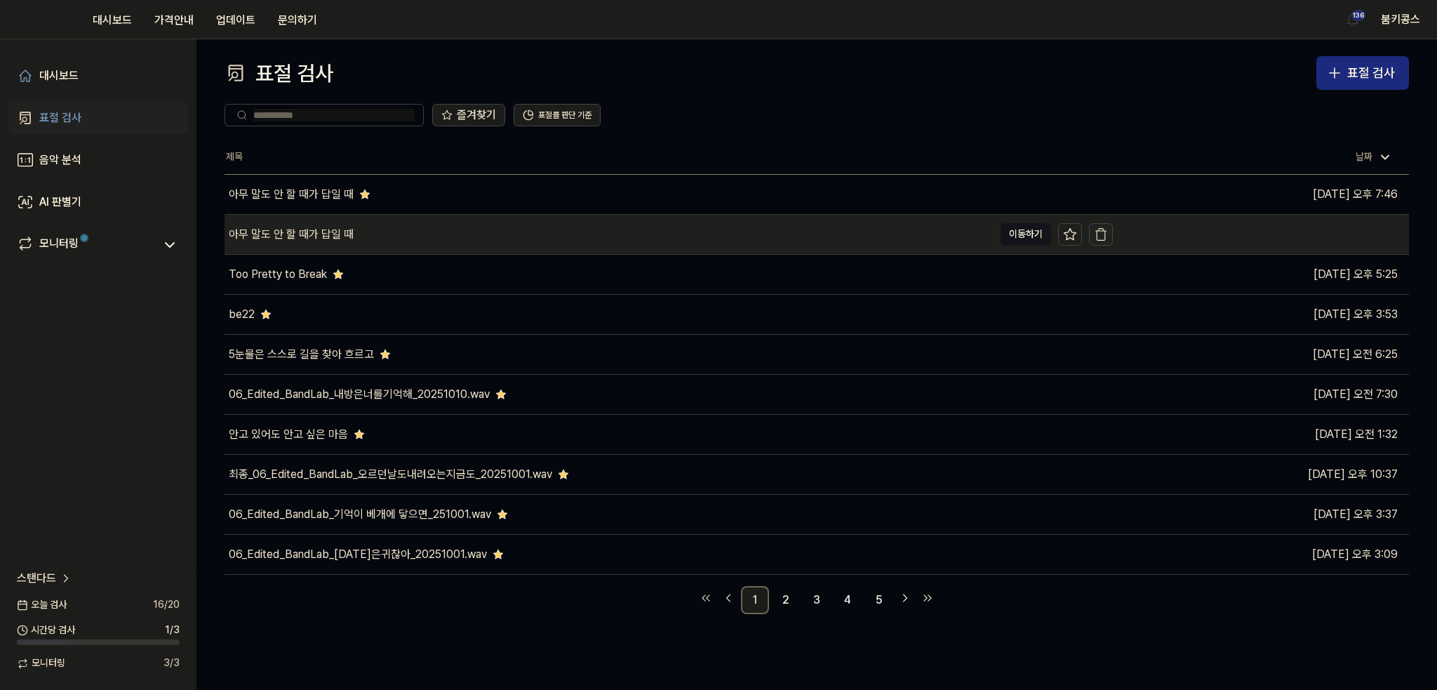
click at [1103, 238] on icon "button" at bounding box center [1101, 234] width 14 height 14
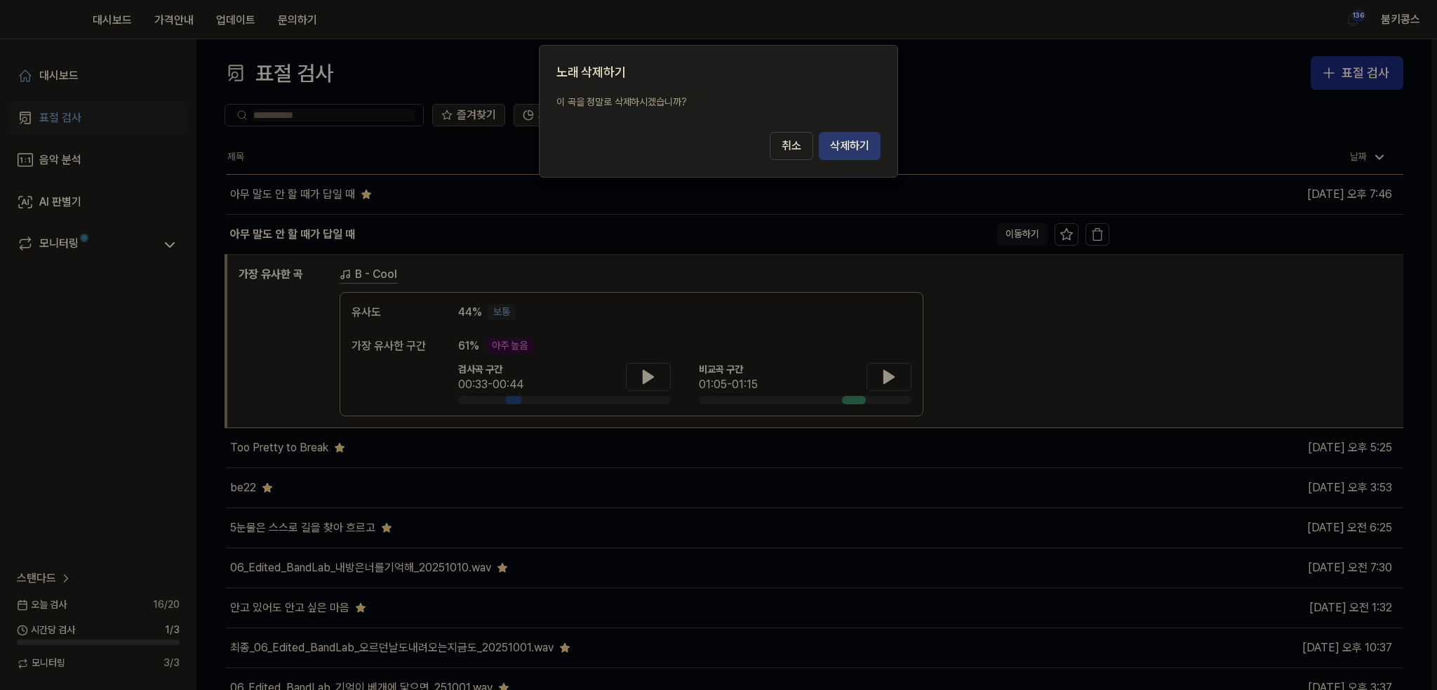
click at [844, 151] on button "삭제하기" at bounding box center [850, 146] width 62 height 28
